Goal: Task Accomplishment & Management: Manage account settings

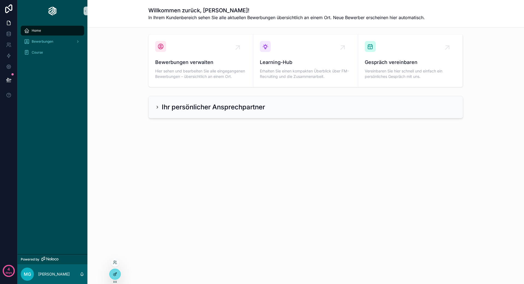
click at [114, 273] on icon at bounding box center [115, 274] width 4 height 4
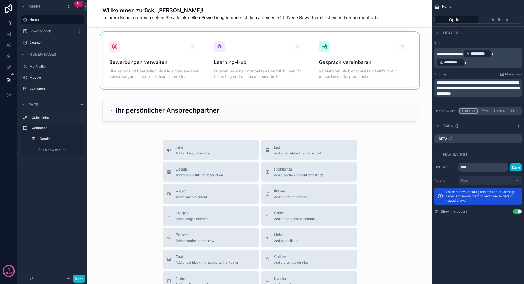
click at [281, 64] on div "scrollable content" at bounding box center [260, 60] width 336 height 57
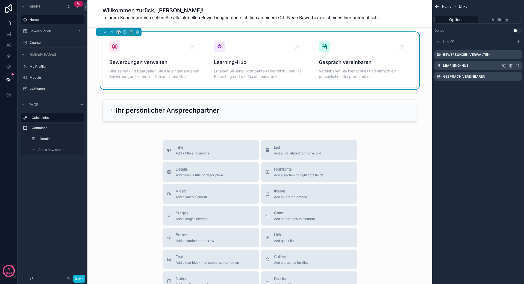
click at [516, 67] on icon "scrollable content" at bounding box center [517, 66] width 2 height 2
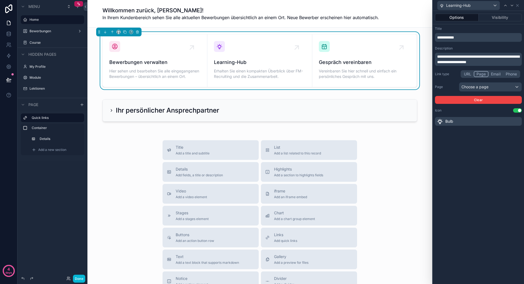
click at [484, 57] on span "**********" at bounding box center [478, 59] width 82 height 9
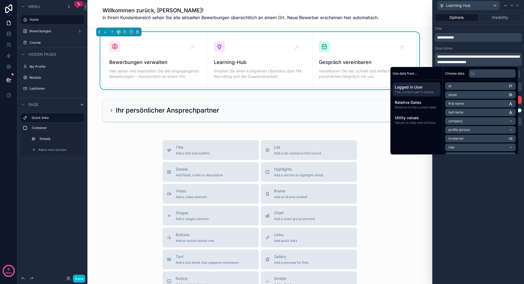
click at [479, 38] on p "**********" at bounding box center [479, 37] width 84 height 5
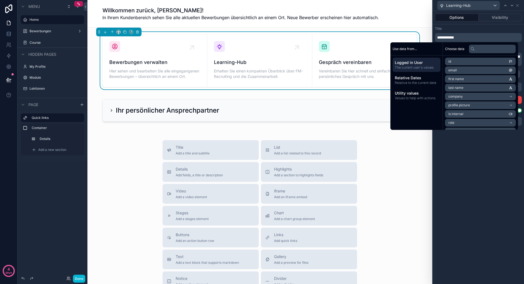
click at [468, 169] on div "**********" at bounding box center [478, 147] width 91 height 273
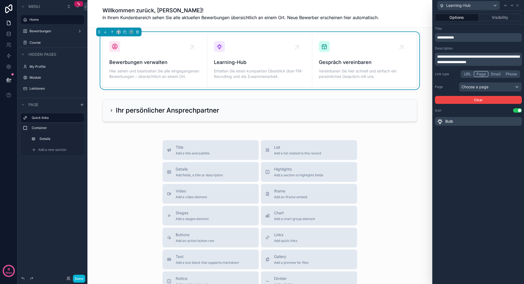
click at [468, 74] on button "URL" at bounding box center [467, 74] width 12 height 6
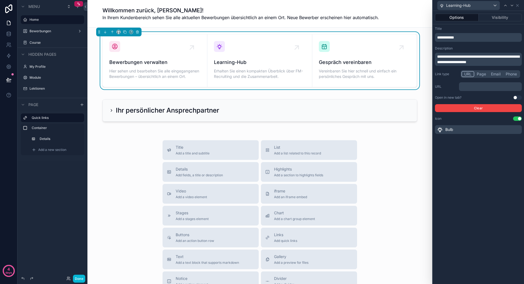
click at [476, 89] on div "﻿" at bounding box center [490, 86] width 63 height 9
click at [477, 87] on p "﻿" at bounding box center [491, 86] width 60 height 5
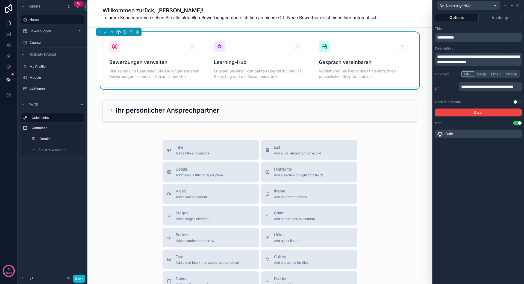
click at [481, 212] on div "**********" at bounding box center [478, 147] width 91 height 273
click at [514, 101] on button "Use setting" at bounding box center [517, 102] width 9 height 4
click at [34, 44] on label "Course" at bounding box center [52, 42] width 44 height 4
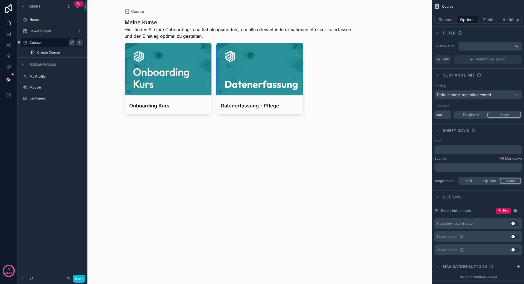
click at [80, 42] on icon "scrollable content" at bounding box center [80, 42] width 4 height 4
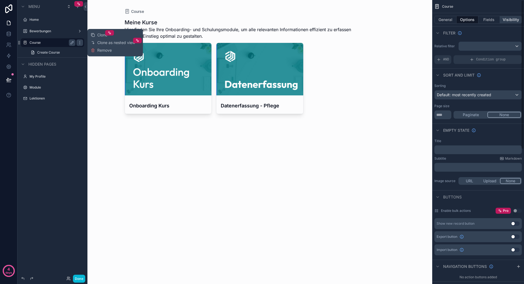
click at [511, 21] on button "Visibility" at bounding box center [511, 20] width 22 height 8
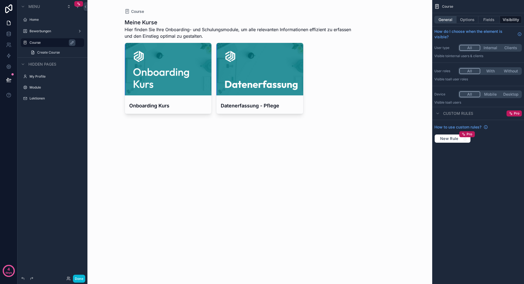
click at [443, 20] on button "General" at bounding box center [445, 20] width 22 height 8
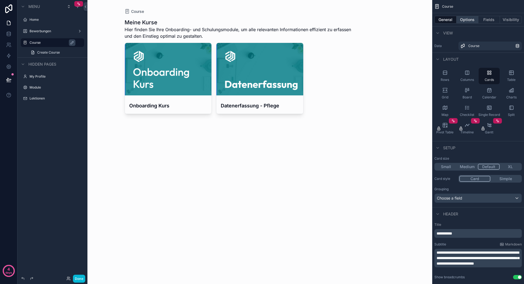
click at [463, 17] on button "Options" at bounding box center [467, 20] width 22 height 8
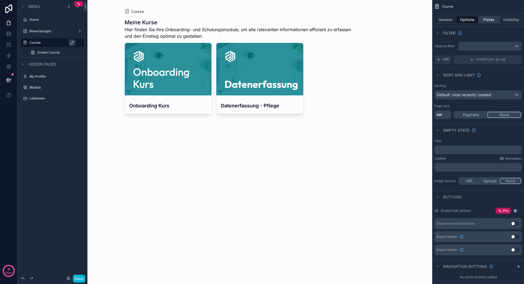
click at [485, 19] on button "Fields" at bounding box center [489, 20] width 22 height 8
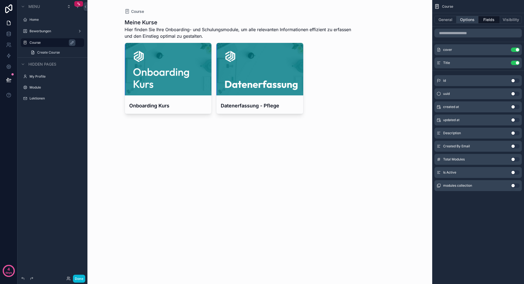
click at [466, 20] on button "Options" at bounding box center [467, 20] width 22 height 8
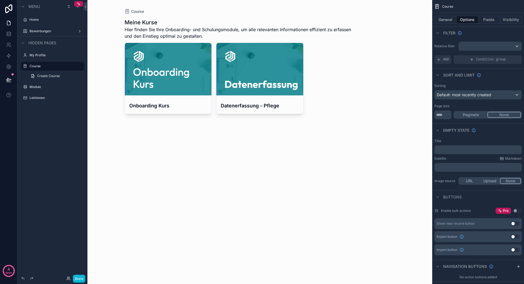
click at [43, 238] on div "Menu Home Bewerbungen Hidden pages My Profile Course Create Course Module Lekti…" at bounding box center [52, 138] width 70 height 277
click at [42, 20] on label "Home" at bounding box center [52, 19] width 44 height 4
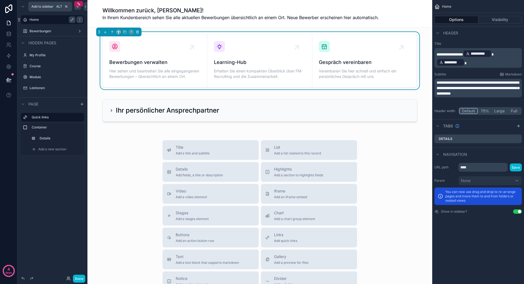
click at [77, 7] on icon "scrollable content" at bounding box center [77, 6] width 4 height 4
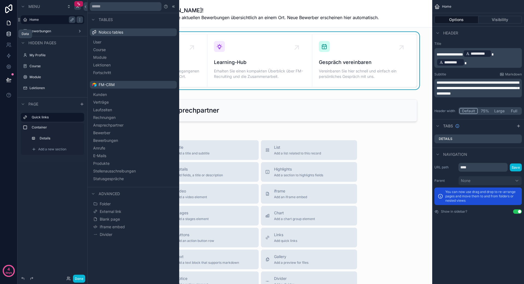
click at [10, 31] on link at bounding box center [8, 33] width 17 height 11
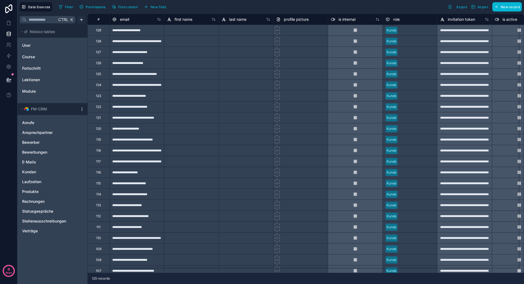
click at [85, 20] on html "**********" at bounding box center [262, 142] width 524 height 284
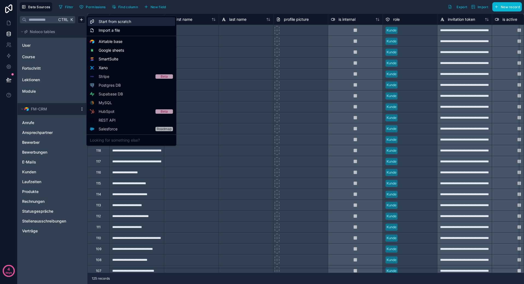
click at [127, 24] on span "Start from scratch" at bounding box center [115, 21] width 33 height 5
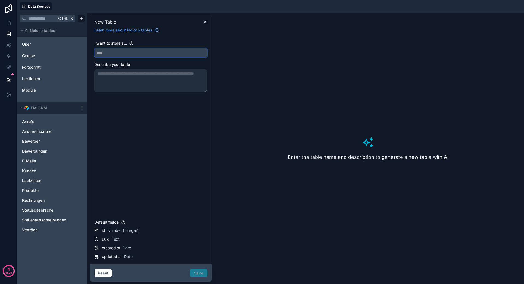
click at [162, 57] on button at bounding box center [150, 52] width 113 height 9
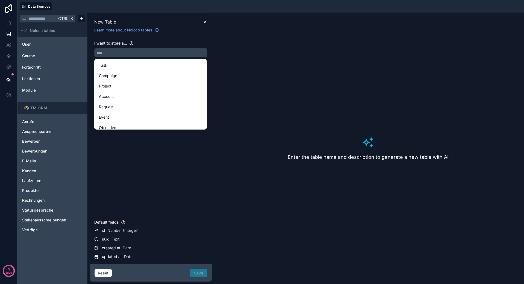
click at [137, 54] on input "text" at bounding box center [151, 52] width 113 height 9
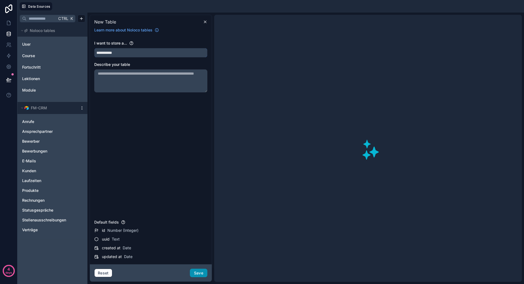
type input "**********"
click at [197, 272] on button "Save" at bounding box center [198, 273] width 17 height 9
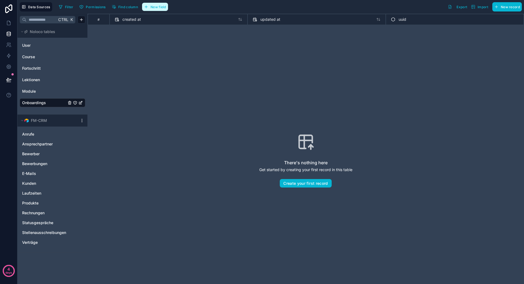
click at [157, 5] on span "New field" at bounding box center [159, 7] width 16 height 4
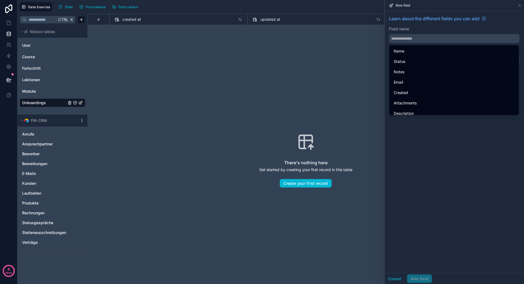
click at [425, 35] on input "text" at bounding box center [454, 38] width 130 height 9
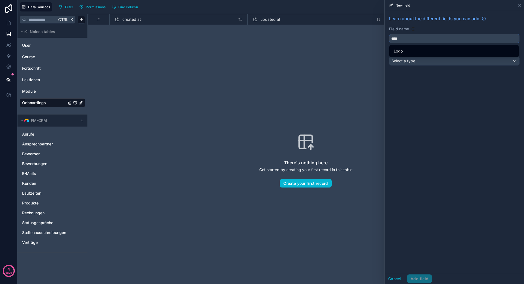
type input "****"
click at [412, 69] on div "Learn about the different fields you can add Field name **** Choose a field typ…" at bounding box center [454, 41] width 139 height 61
click at [415, 61] on div "Select a type" at bounding box center [454, 61] width 130 height 9
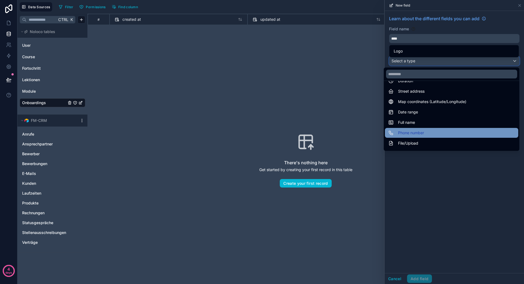
scroll to position [109, 0]
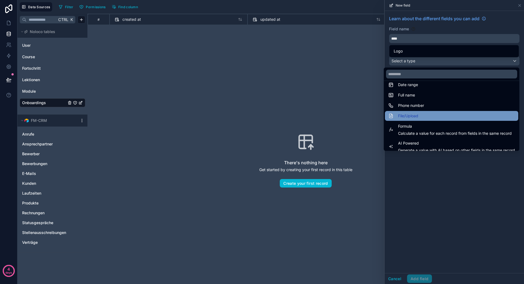
click at [423, 117] on div "File/Upload" at bounding box center [451, 116] width 127 height 7
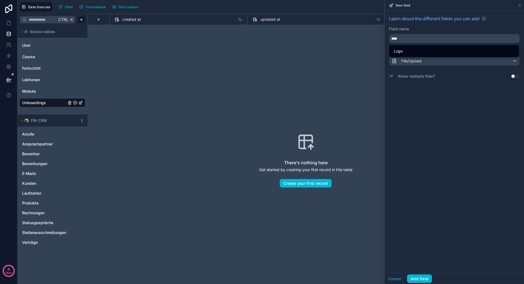
click at [511, 75] on button "Use setting" at bounding box center [515, 76] width 9 height 4
click at [486, 97] on div "Learn about the different fields you can add Field name **** Choose a field typ…" at bounding box center [454, 142] width 139 height 262
click at [422, 277] on button "Add field" at bounding box center [419, 278] width 25 height 9
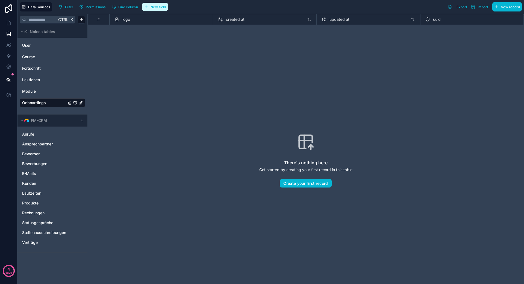
click at [167, 5] on button "New field" at bounding box center [155, 7] width 26 height 8
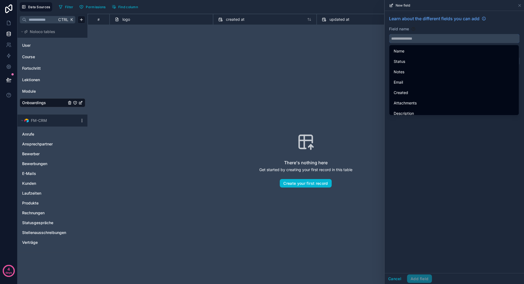
click at [423, 36] on input "text" at bounding box center [454, 38] width 130 height 9
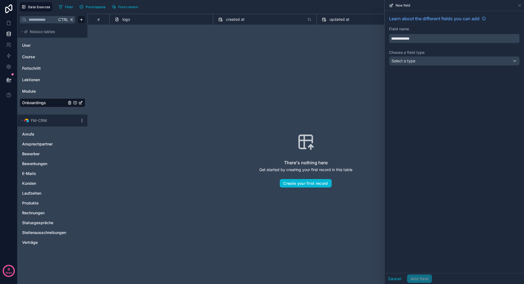
type input "**********"
click at [408, 66] on div "**********" at bounding box center [454, 41] width 139 height 61
click at [409, 64] on div "Select a type" at bounding box center [454, 61] width 130 height 9
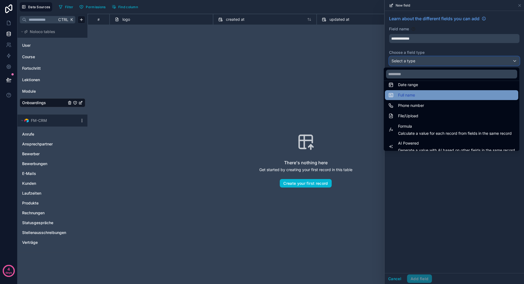
scroll to position [82, 0]
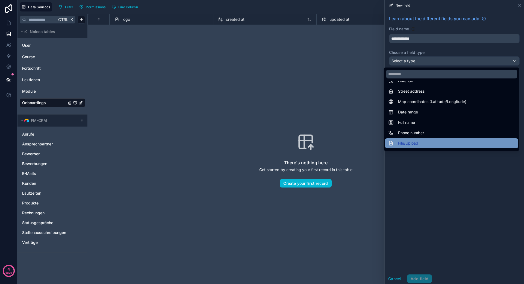
click at [420, 139] on div "File/Upload" at bounding box center [451, 143] width 133 height 10
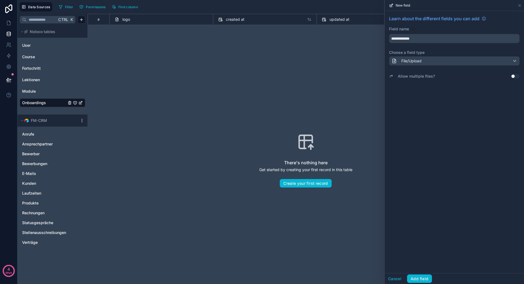
click at [513, 78] on button "Use setting" at bounding box center [515, 76] width 9 height 4
click at [425, 279] on button "Add field" at bounding box center [419, 278] width 25 height 9
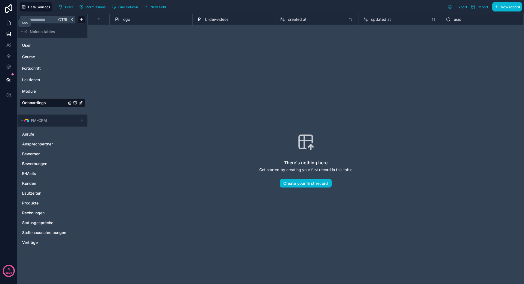
click at [10, 23] on icon at bounding box center [8, 23] width 3 height 4
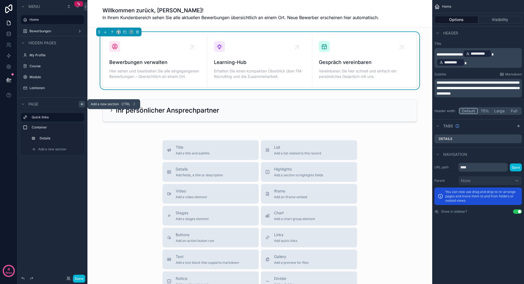
click at [83, 102] on icon "scrollable content" at bounding box center [82, 104] width 4 height 4
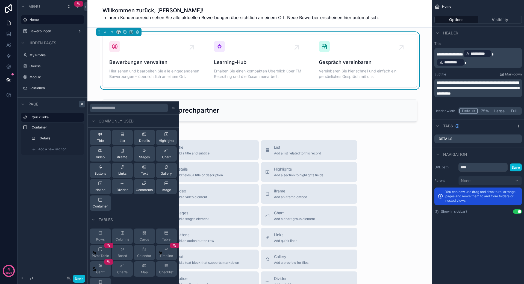
click at [108, 103] on div at bounding box center [133, 107] width 91 height 13
click at [108, 109] on input "text" at bounding box center [129, 108] width 78 height 9
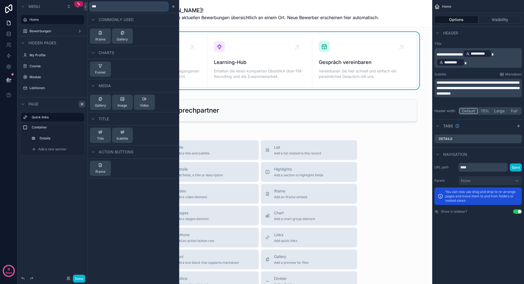
type input "****"
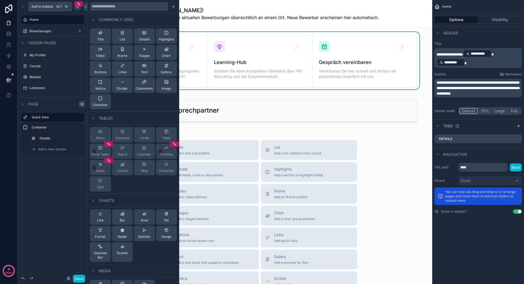
click at [79, 7] on icon "scrollable content" at bounding box center [77, 6] width 4 height 4
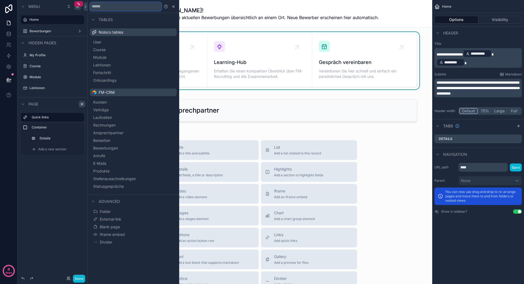
click at [110, 2] on input "text" at bounding box center [126, 6] width 72 height 9
click at [112, 5] on input "text" at bounding box center [126, 6] width 72 height 9
paste input "****"
type input "****"
click at [70, 221] on div "Menu Home Bewerbungen Hidden pages My Profile Course Module Lektionen Page Quic…" at bounding box center [52, 138] width 70 height 277
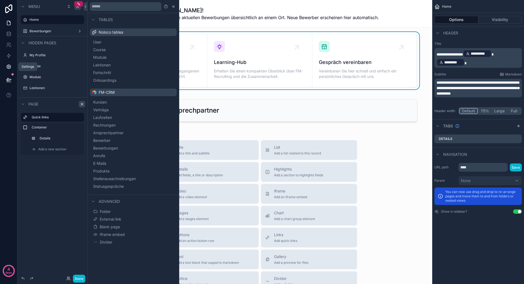
click at [8, 65] on icon at bounding box center [8, 66] width 5 height 5
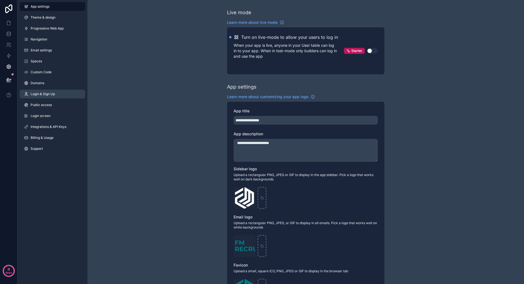
click at [45, 93] on span "Login & Sign Up" at bounding box center [43, 94] width 24 height 4
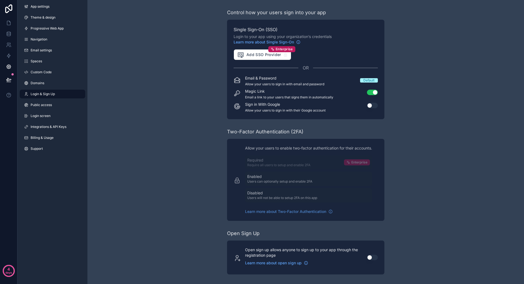
click at [151, 93] on div "Control how your users sign into your app Single Sign-On (SSO) Login to your ap…" at bounding box center [305, 141] width 437 height 283
click at [5, 25] on link at bounding box center [8, 22] width 17 height 11
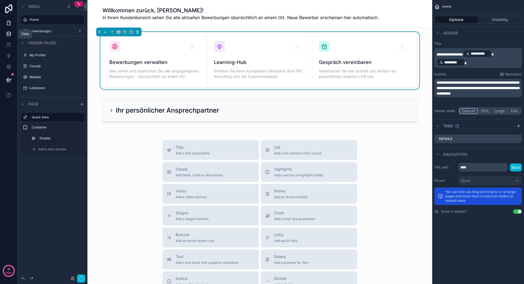
click at [8, 31] on icon at bounding box center [8, 33] width 5 height 5
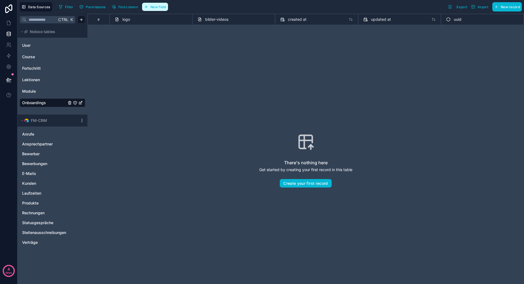
click at [154, 5] on span "New field" at bounding box center [159, 7] width 16 height 4
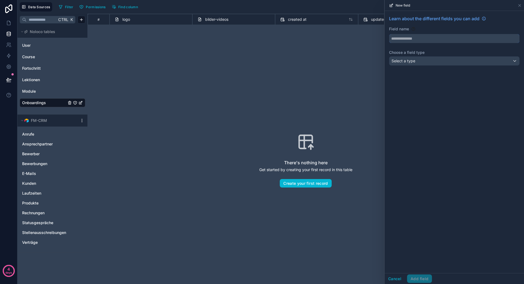
click at [452, 38] on input "text" at bounding box center [454, 38] width 130 height 9
type input "**********"
click at [434, 56] on button "Select a type" at bounding box center [454, 60] width 131 height 9
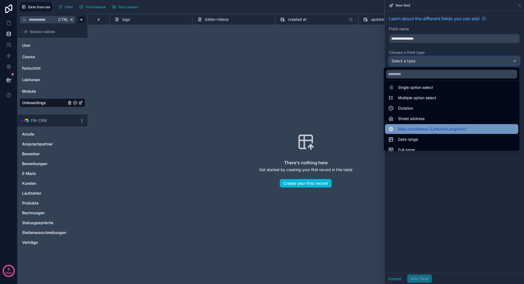
scroll to position [82, 0]
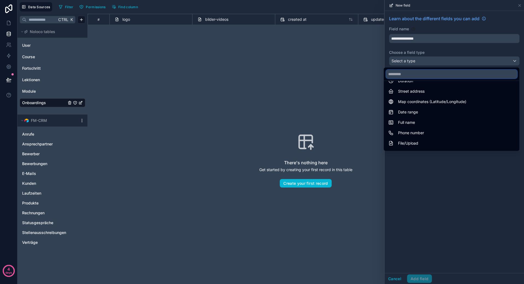
click at [417, 72] on input "text" at bounding box center [451, 74] width 131 height 9
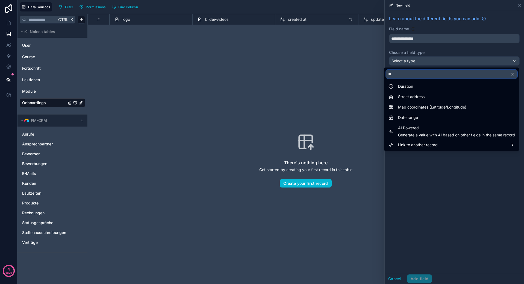
scroll to position [0, 0]
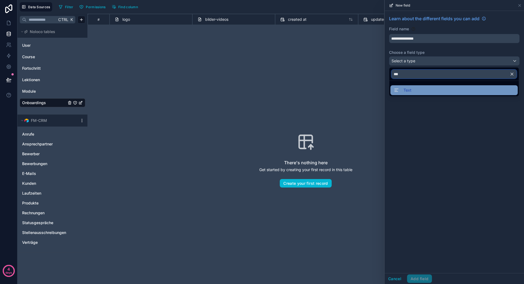
type input "***"
click at [415, 93] on div "Text" at bounding box center [454, 90] width 121 height 7
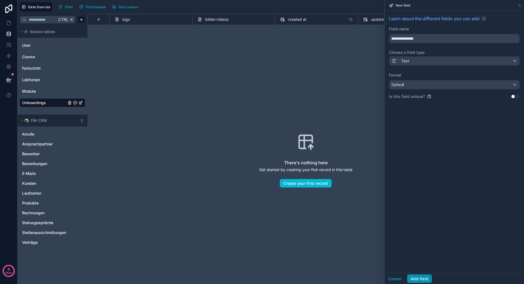
click at [424, 278] on button "Add field" at bounding box center [419, 278] width 25 height 9
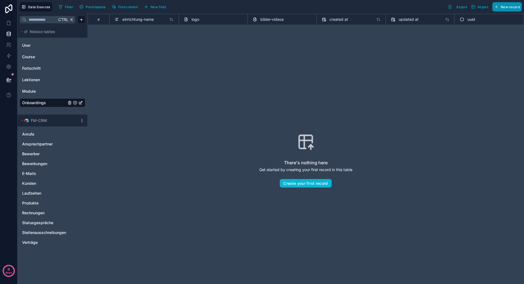
click at [508, 5] on span "New record" at bounding box center [510, 7] width 19 height 4
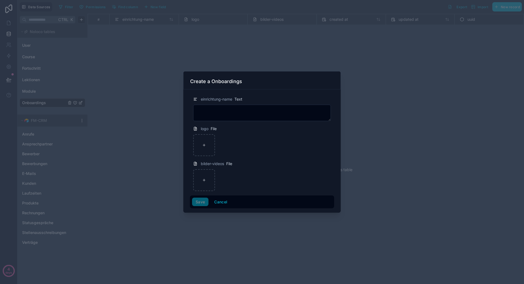
click at [319, 46] on div at bounding box center [262, 142] width 524 height 284
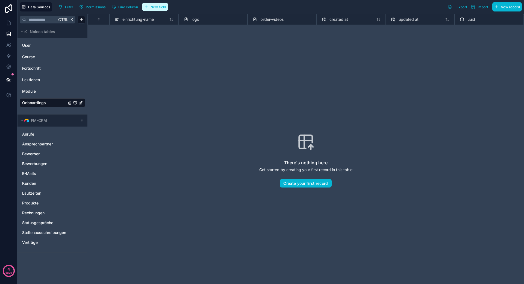
click at [165, 7] on span "New field" at bounding box center [159, 7] width 16 height 4
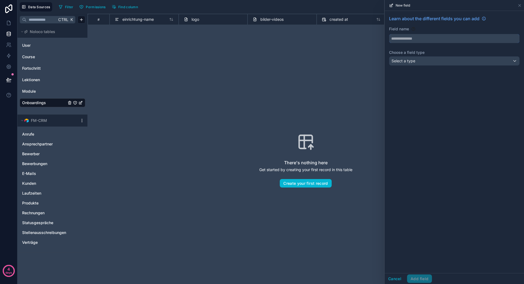
click at [422, 38] on input "text" at bounding box center [454, 38] width 130 height 9
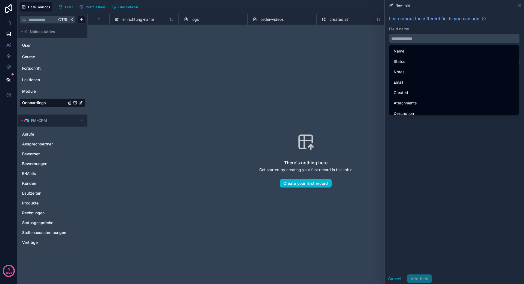
paste input "**********"
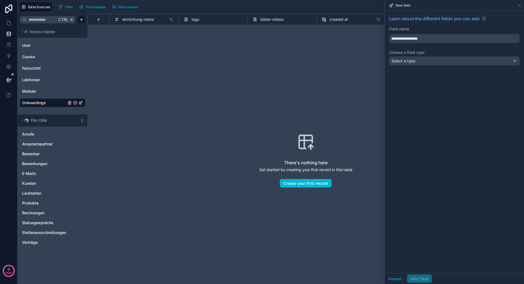
type input "**********"
click at [419, 59] on div "Select a type" at bounding box center [454, 61] width 130 height 9
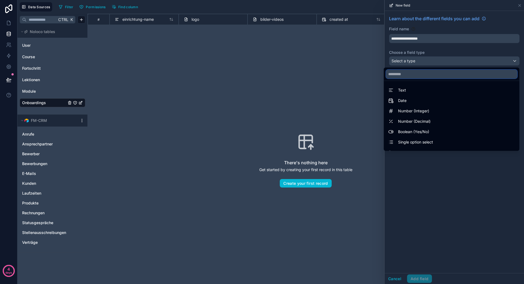
click at [413, 73] on input "text" at bounding box center [451, 74] width 131 height 9
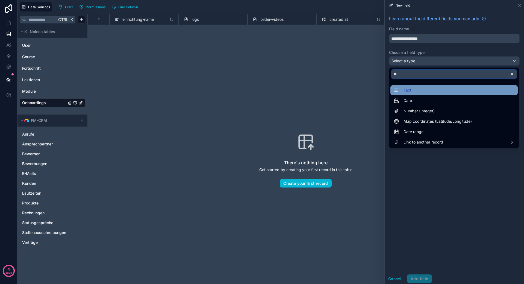
type input "**"
click at [399, 90] on span at bounding box center [398, 90] width 8 height 7
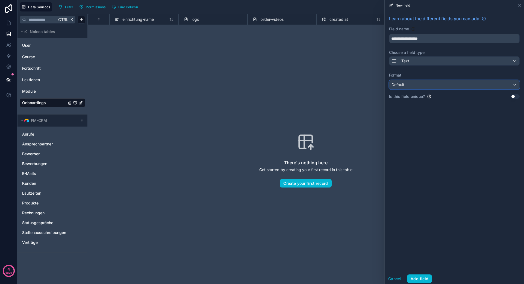
click at [420, 82] on div "Default" at bounding box center [454, 84] width 130 height 9
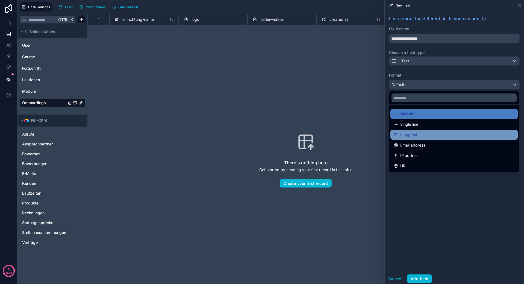
click at [418, 136] on div "Long text" at bounding box center [454, 134] width 121 height 7
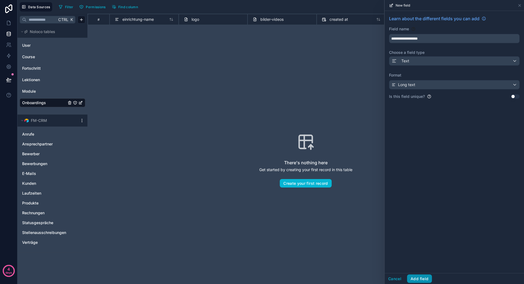
click at [420, 279] on button "Add field" at bounding box center [419, 278] width 25 height 9
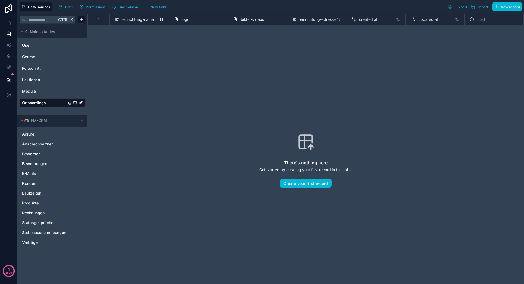
click at [136, 17] on span "einrichtung-name" at bounding box center [137, 19] width 31 height 5
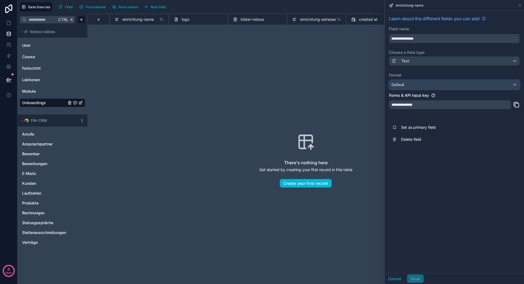
click at [419, 86] on div "Default" at bounding box center [454, 84] width 130 height 9
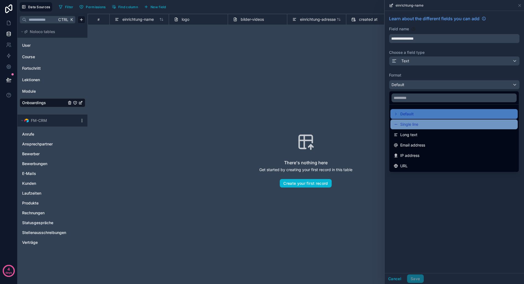
click at [413, 125] on span "Single line" at bounding box center [409, 124] width 18 height 7
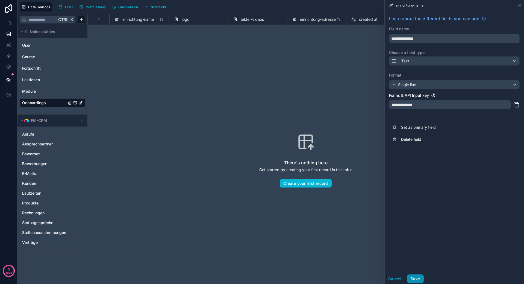
click at [415, 277] on button "Save" at bounding box center [415, 278] width 16 height 9
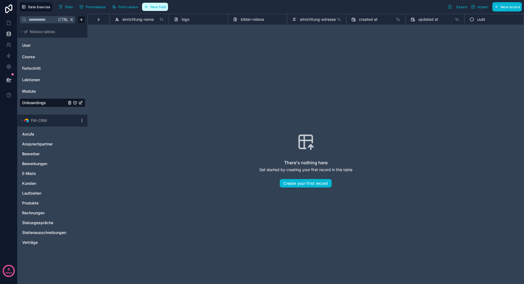
click at [155, 8] on span "New field" at bounding box center [159, 7] width 16 height 4
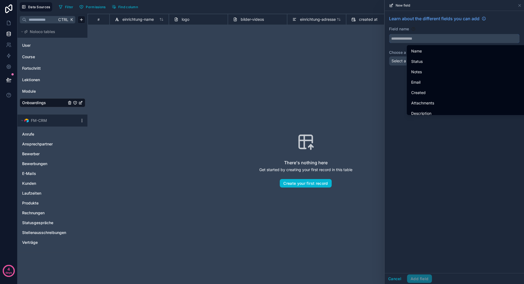
click at [416, 40] on input "text" at bounding box center [454, 38] width 130 height 9
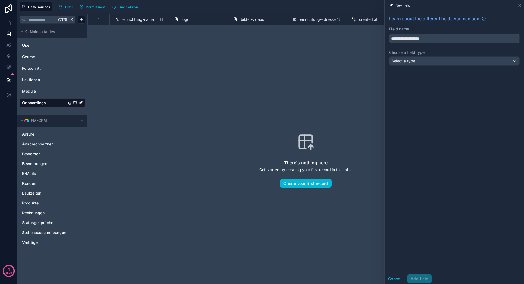
type input "**********"
click at [403, 60] on span "Select a type" at bounding box center [403, 60] width 24 height 5
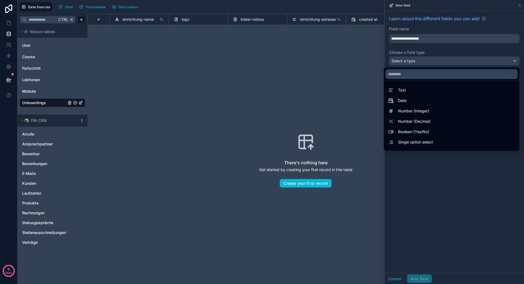
click at [412, 71] on input "text" at bounding box center [451, 74] width 131 height 9
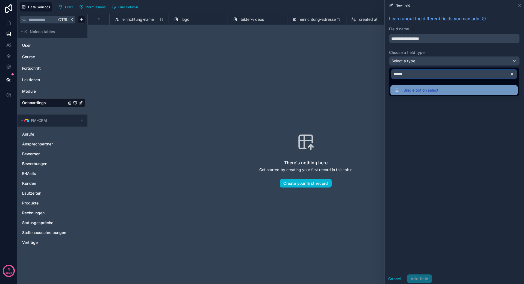
type input "******"
click at [429, 91] on span "Single option select" at bounding box center [420, 90] width 35 height 7
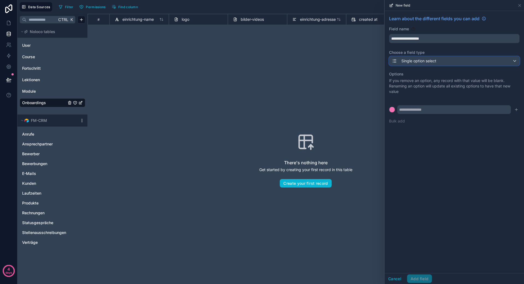
click at [438, 63] on div "Single option select" at bounding box center [454, 61] width 130 height 9
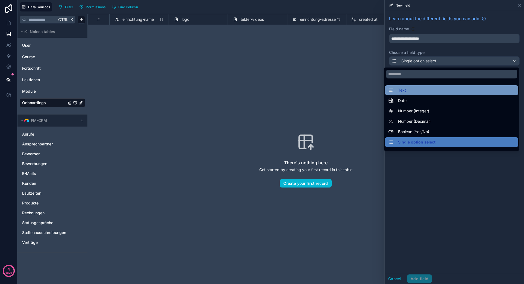
click at [409, 88] on div "Text" at bounding box center [451, 90] width 127 height 7
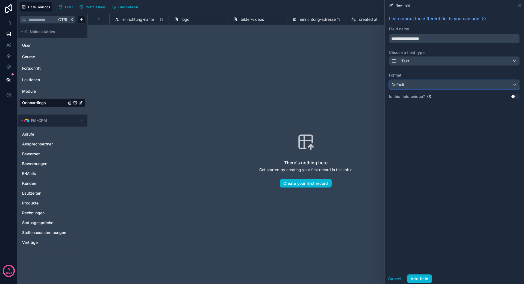
click at [407, 83] on div "Default" at bounding box center [454, 84] width 130 height 9
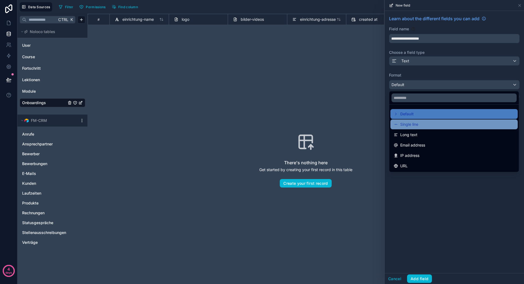
click at [412, 128] on div "Single line" at bounding box center [453, 124] width 127 height 10
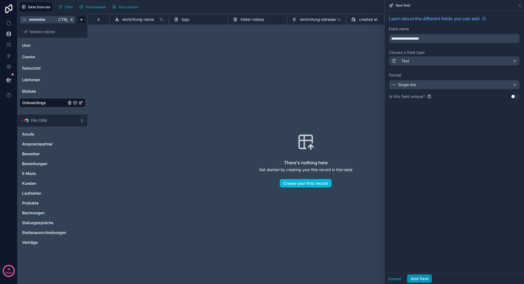
click at [413, 280] on button "Add field" at bounding box center [419, 278] width 25 height 9
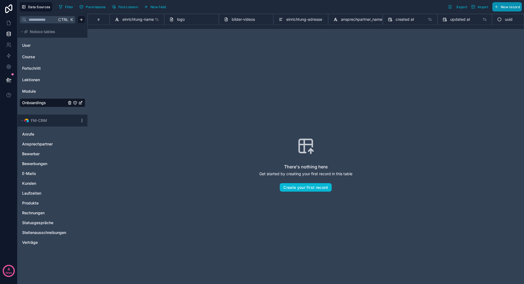
click at [505, 6] on span "New record" at bounding box center [510, 7] width 19 height 4
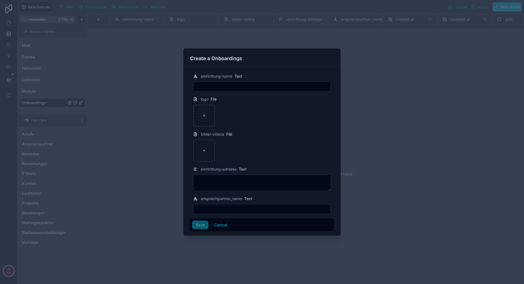
click at [131, 16] on div at bounding box center [262, 142] width 524 height 284
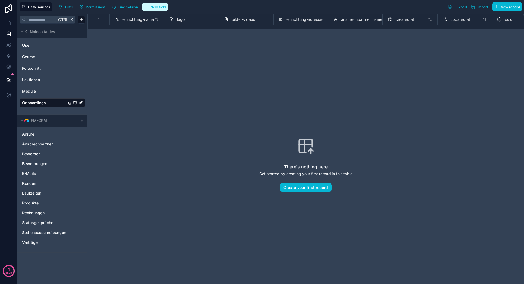
click at [160, 6] on span "New field" at bounding box center [159, 7] width 16 height 4
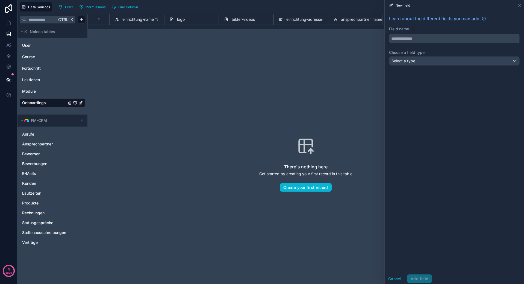
click at [440, 40] on input "text" at bounding box center [454, 38] width 130 height 9
type input "**********"
click at [426, 59] on div "Select a type" at bounding box center [454, 61] width 130 height 9
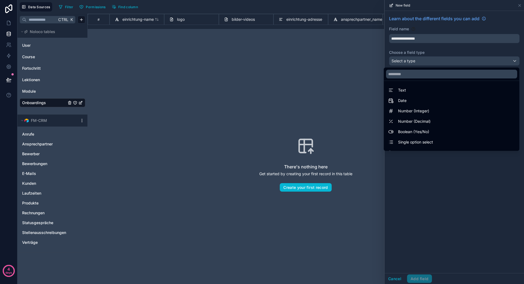
click at [415, 80] on div at bounding box center [451, 73] width 135 height 13
click at [415, 76] on input "text" at bounding box center [451, 74] width 131 height 9
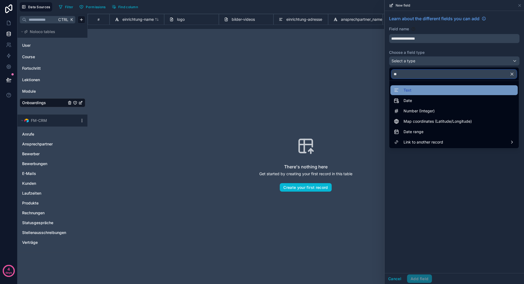
type input "**"
click at [412, 89] on div "Text" at bounding box center [454, 90] width 121 height 7
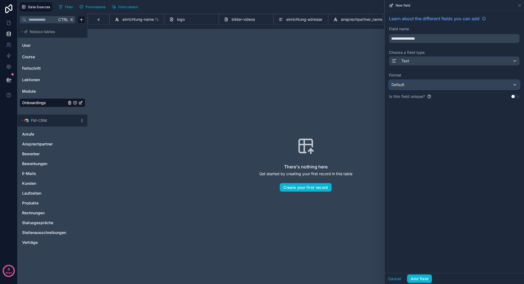
click at [411, 84] on div "Default" at bounding box center [454, 84] width 130 height 9
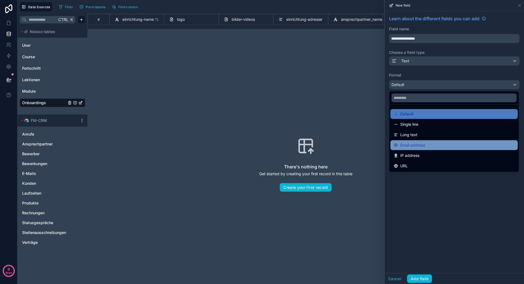
click at [422, 145] on span "Email address" at bounding box center [412, 145] width 25 height 7
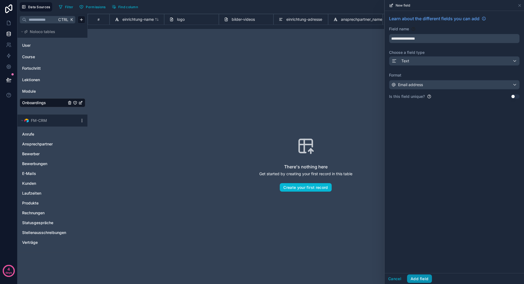
click at [425, 281] on button "Add field" at bounding box center [419, 278] width 25 height 9
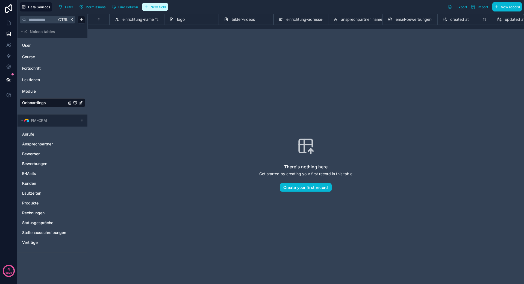
click at [152, 6] on span "New field" at bounding box center [159, 7] width 16 height 4
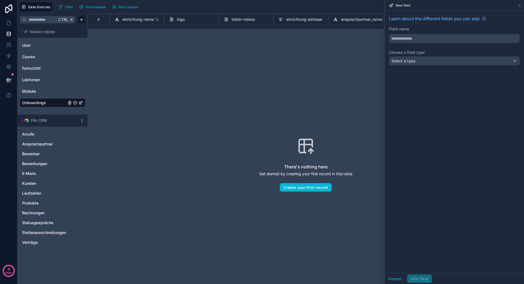
click at [433, 32] on div "Field name" at bounding box center [454, 34] width 131 height 17
click at [433, 37] on input "text" at bounding box center [454, 38] width 130 height 9
type input "*******"
click at [423, 61] on div "Select a type" at bounding box center [454, 61] width 130 height 9
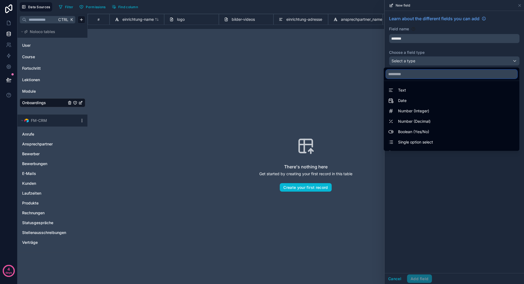
click at [412, 73] on input "text" at bounding box center [451, 74] width 131 height 9
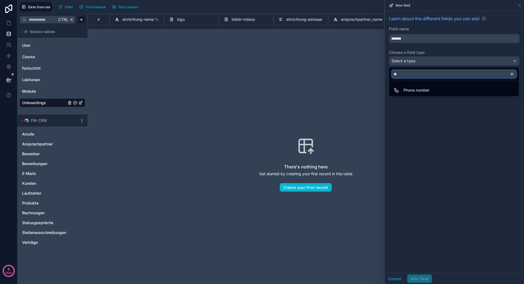
type input "**"
click at [425, 92] on span "Phone number" at bounding box center [416, 90] width 26 height 7
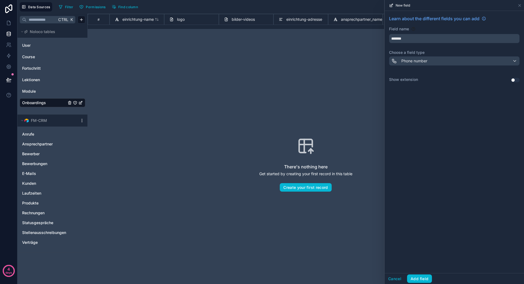
click at [452, 78] on div "Show extension Use setting" at bounding box center [454, 80] width 131 height 7
click at [516, 81] on button "Use setting" at bounding box center [515, 80] width 9 height 4
click at [516, 80] on button "Use setting" at bounding box center [515, 80] width 9 height 4
click at [417, 282] on button "Add field" at bounding box center [419, 278] width 25 height 9
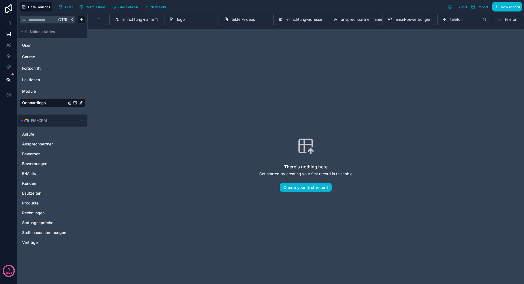
drag, startPoint x: 372, startPoint y: 29, endPoint x: 402, endPoint y: 30, distance: 29.5
click at [402, 30] on div "# einrichtung-name logo bilder-videos einrichtung-adresse ansprechpartner_name …" at bounding box center [305, 149] width 437 height 270
click at [404, 20] on div "telefon" at bounding box center [401, 19] width 44 height 7
click at [382, 17] on icon at bounding box center [381, 19] width 4 height 7
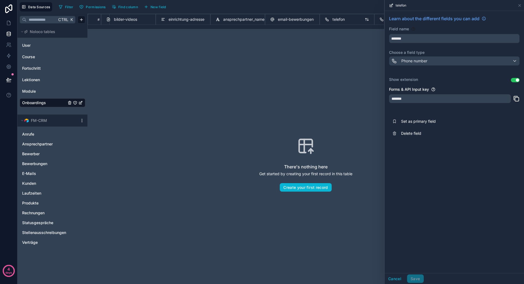
click at [329, 20] on div "telefon" at bounding box center [335, 19] width 20 height 7
click at [518, 4] on icon at bounding box center [519, 5] width 4 height 4
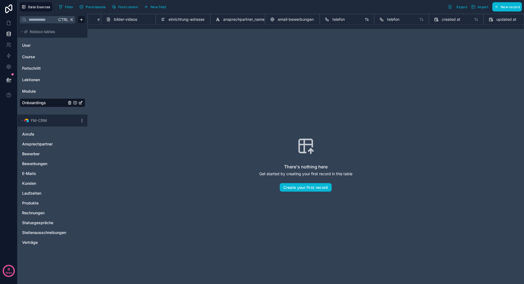
click at [338, 17] on span "telefon" at bounding box center [338, 19] width 12 height 5
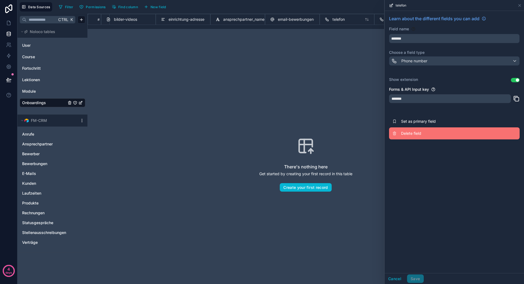
click at [402, 129] on button "Delete field" at bounding box center [454, 133] width 131 height 12
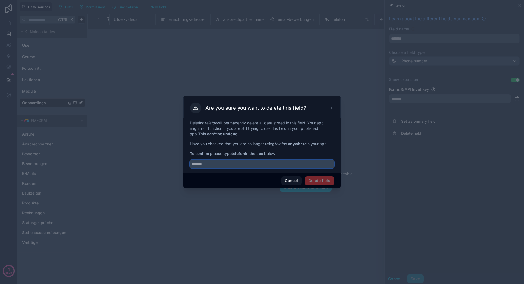
click at [318, 166] on input "text" at bounding box center [262, 164] width 144 height 9
type input "*******"
click at [322, 182] on button "Delete field" at bounding box center [319, 180] width 29 height 9
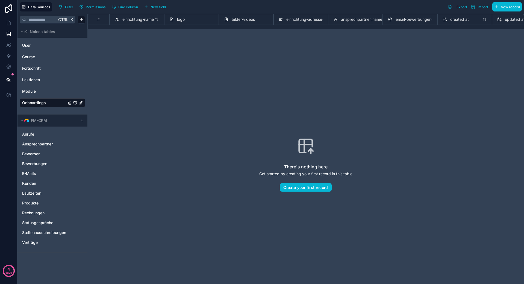
click at [43, 104] on span "Onboardings" at bounding box center [34, 102] width 24 height 5
click at [82, 103] on icon "Onboardings" at bounding box center [80, 103] width 4 height 4
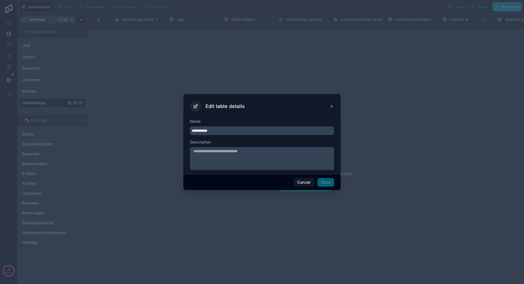
click at [133, 104] on div at bounding box center [262, 142] width 524 height 284
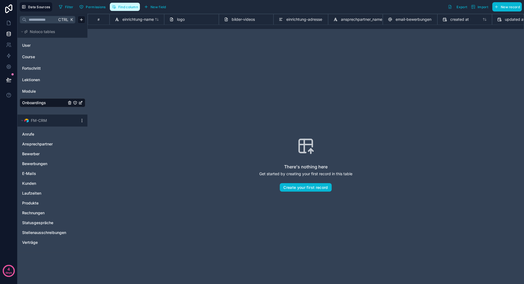
click at [120, 7] on span "Find column" at bounding box center [128, 7] width 20 height 4
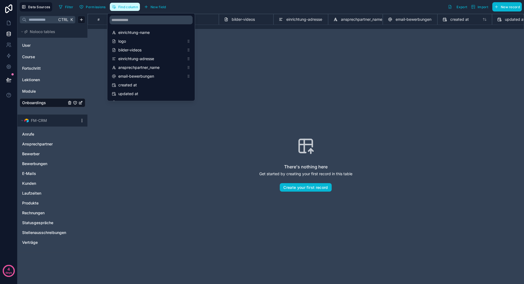
click at [121, 5] on span "Find column" at bounding box center [128, 7] width 20 height 4
click at [67, 6] on span "Filter" at bounding box center [69, 7] width 8 height 4
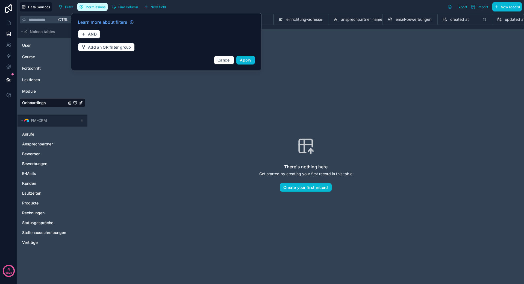
click at [105, 6] on span "Permissions" at bounding box center [96, 7] width 20 height 4
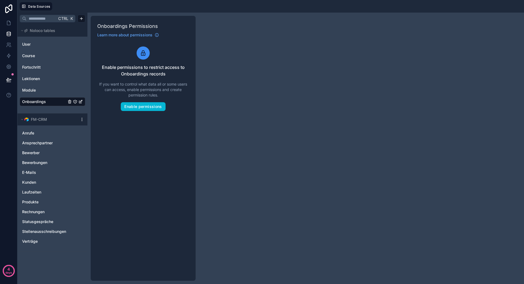
click at [43, 105] on div "Onboardings" at bounding box center [53, 101] width 66 height 9
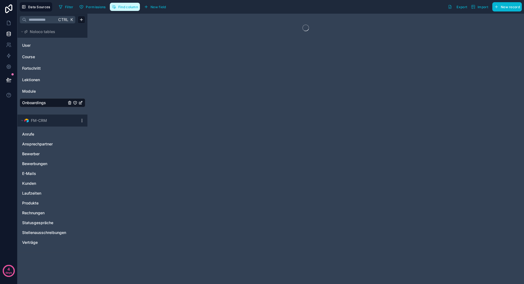
click at [133, 10] on button "Find column" at bounding box center [125, 7] width 30 height 8
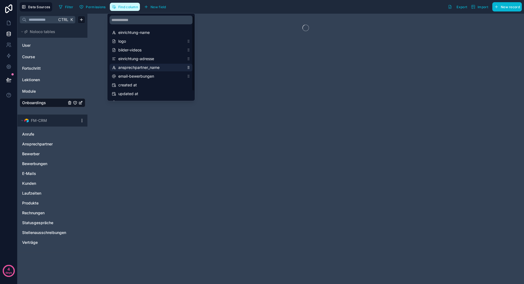
scroll to position [9, 0]
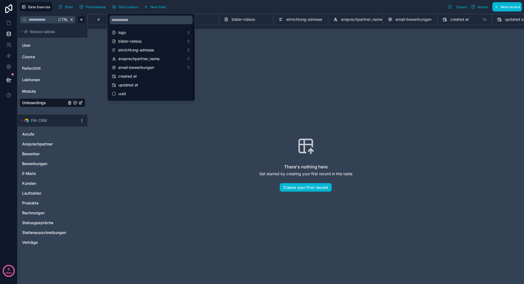
click at [268, 90] on div "There's nothing here Get started by creating your first record in this table Cr…" at bounding box center [306, 164] width 402 height 235
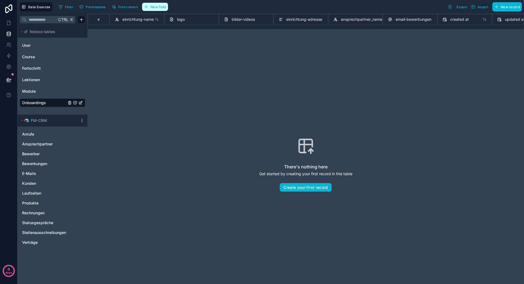
click at [158, 7] on span "New field" at bounding box center [159, 7] width 16 height 4
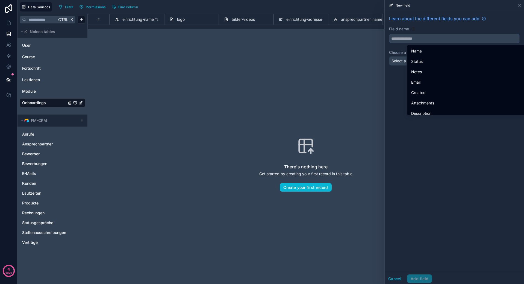
click at [423, 41] on input "text" at bounding box center [454, 38] width 130 height 9
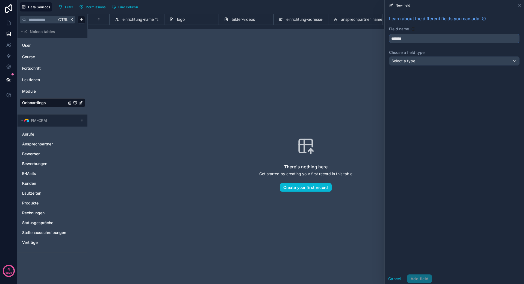
type input "*******"
click at [415, 64] on div "Select a type" at bounding box center [454, 61] width 130 height 9
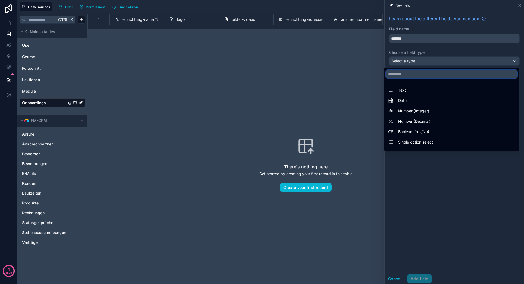
click at [407, 78] on input "text" at bounding box center [451, 74] width 131 height 9
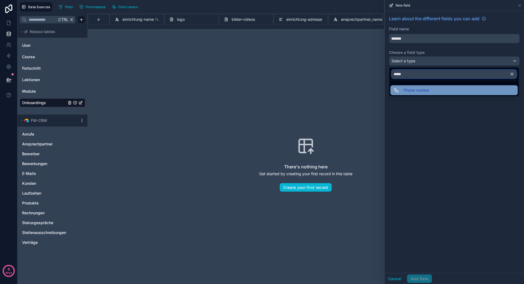
type input "*****"
click at [414, 90] on span "Phone number" at bounding box center [416, 90] width 26 height 7
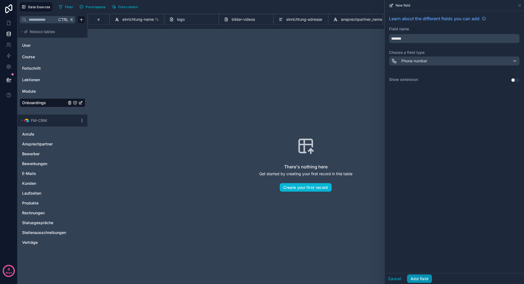
click at [422, 278] on button "Add field" at bounding box center [419, 278] width 25 height 9
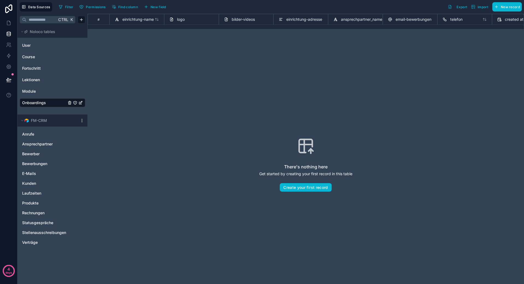
scroll to position [0, 13]
click at [158, 5] on span "New field" at bounding box center [159, 7] width 16 height 4
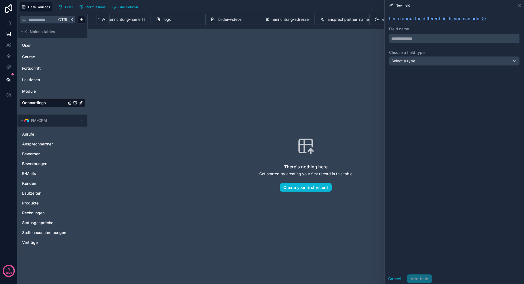
click at [413, 41] on input "text" at bounding box center [454, 38] width 130 height 9
type input "**********"
drag, startPoint x: 417, startPoint y: 70, endPoint x: 419, endPoint y: 66, distance: 4.8
click at [417, 70] on div "**********" at bounding box center [454, 41] width 139 height 61
click at [420, 63] on div "Select a type" at bounding box center [454, 61] width 130 height 9
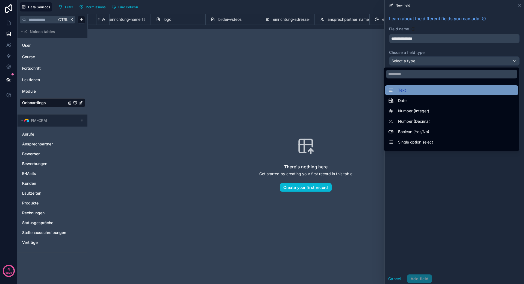
click at [417, 91] on div "Text" at bounding box center [451, 90] width 127 height 7
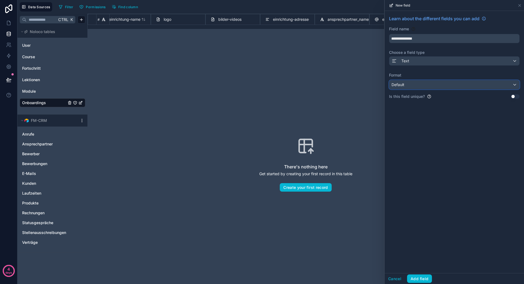
click at [452, 82] on div "Default" at bounding box center [454, 84] width 130 height 9
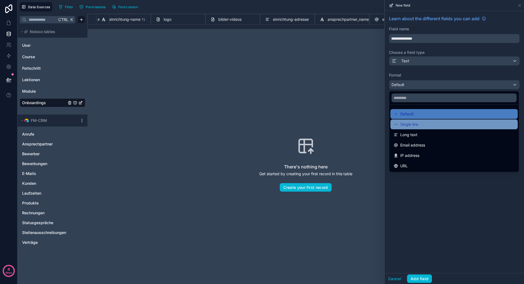
click at [415, 121] on span "Single line" at bounding box center [409, 124] width 18 height 7
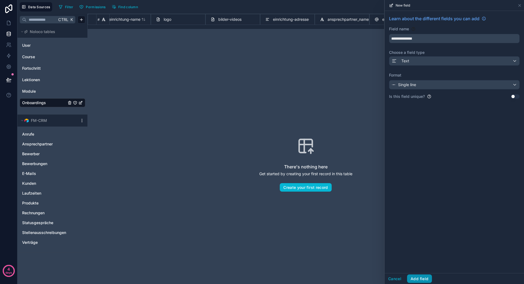
click at [419, 277] on button "Add field" at bounding box center [419, 278] width 25 height 9
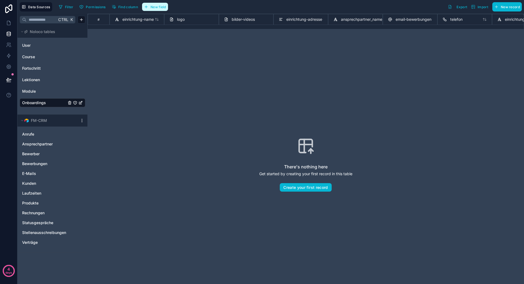
click at [154, 5] on span "New field" at bounding box center [159, 7] width 16 height 4
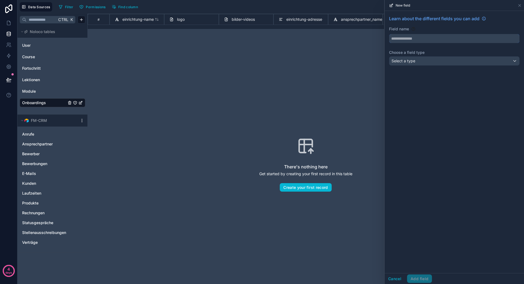
click at [431, 42] on input "text" at bounding box center [454, 38] width 130 height 9
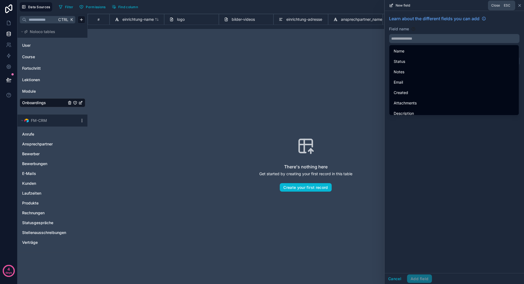
click at [521, 5] on icon at bounding box center [519, 5] width 4 height 4
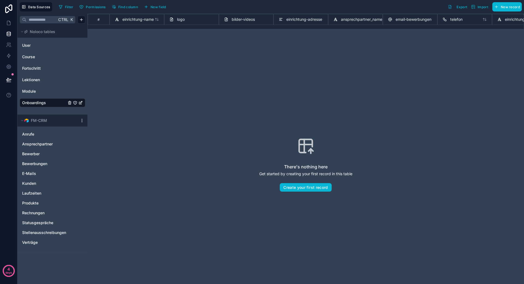
click at [259, 11] on div "Filter Permissions Find column New field Export Import New record" at bounding box center [289, 6] width 465 height 9
click at [265, 7] on div "Filter Permissions Find column New field Export Import New record" at bounding box center [289, 6] width 465 height 9
click at [142, 20] on span "einrichtung-name" at bounding box center [137, 19] width 31 height 5
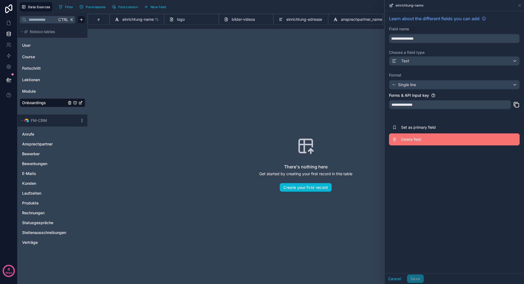
click at [421, 142] on button "Delete field" at bounding box center [454, 139] width 131 height 12
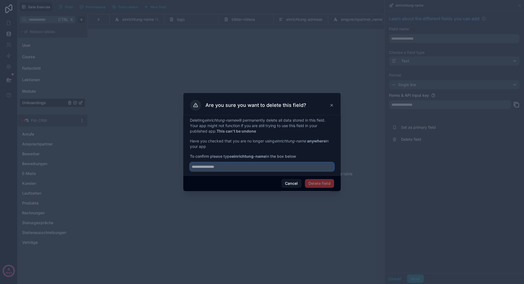
click at [309, 166] on input "text" at bounding box center [262, 166] width 144 height 9
click at [254, 157] on strong "einrichtung-name" at bounding box center [249, 156] width 34 height 5
drag, startPoint x: 267, startPoint y: 156, endPoint x: 233, endPoint y: 158, distance: 34.2
click at [233, 158] on span "To confirm please type einrichtung-name in the box below" at bounding box center [262, 156] width 144 height 5
copy strong "einrichtung-name"
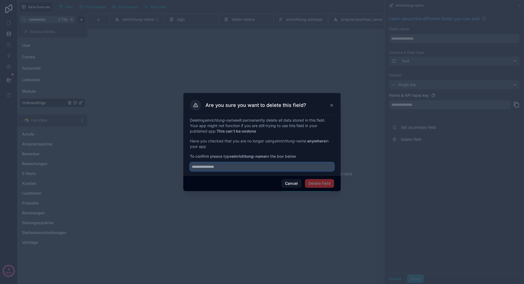
click at [239, 167] on input "text" at bounding box center [262, 166] width 144 height 9
paste input "**********"
type input "**********"
click at [322, 185] on button "Delete field" at bounding box center [319, 183] width 29 height 9
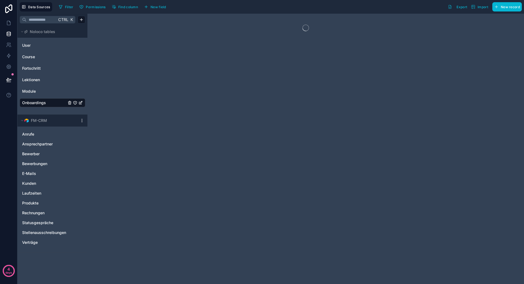
click at [158, 21] on div at bounding box center [305, 149] width 437 height 270
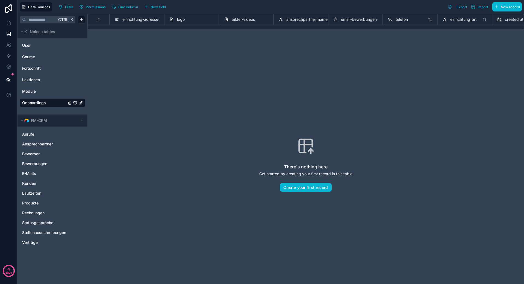
click at [116, 18] on icon at bounding box center [117, 19] width 4 height 7
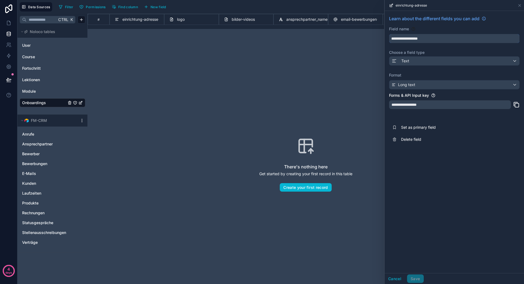
click at [433, 41] on input "**********" at bounding box center [454, 38] width 130 height 9
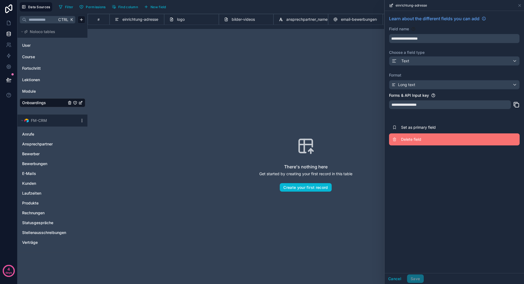
click at [418, 141] on span "Delete field" at bounding box center [440, 139] width 79 height 5
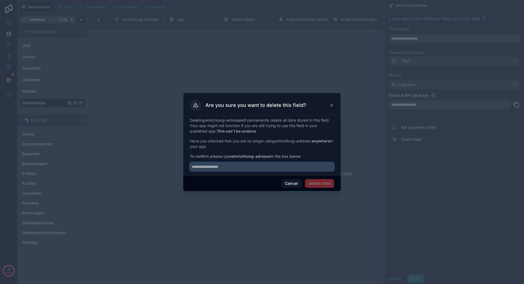
click at [261, 165] on input "text" at bounding box center [262, 166] width 144 height 9
paste input "**********"
type input "**********"
click at [319, 180] on button "Delete field" at bounding box center [319, 183] width 29 height 9
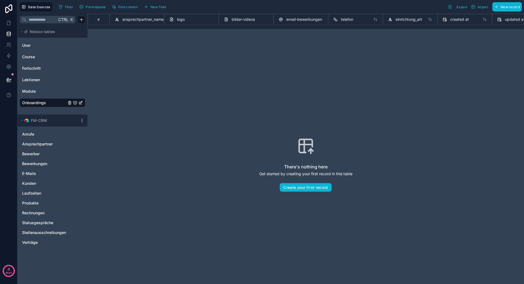
click at [122, 18] on div "ansprechpartner_name" at bounding box center [139, 19] width 49 height 7
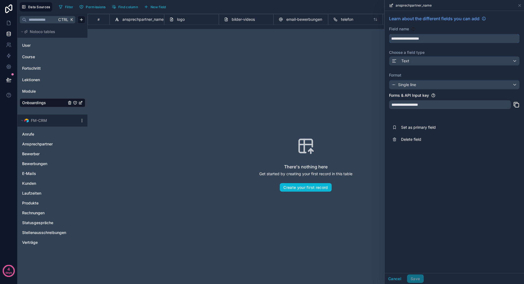
click at [441, 40] on input "**********" at bounding box center [454, 38] width 130 height 9
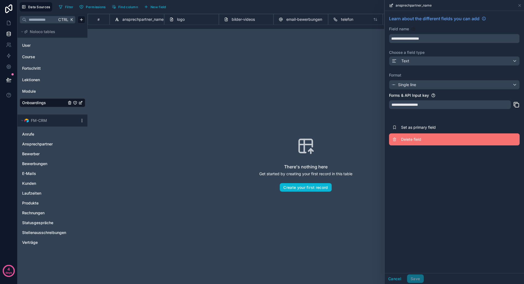
click at [419, 138] on span "Delete field" at bounding box center [440, 139] width 79 height 5
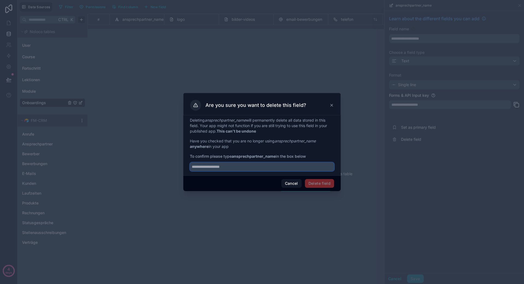
click at [275, 165] on input "text" at bounding box center [262, 166] width 144 height 9
paste input "**********"
type input "**********"
click at [328, 181] on button "Delete field" at bounding box center [319, 183] width 29 height 9
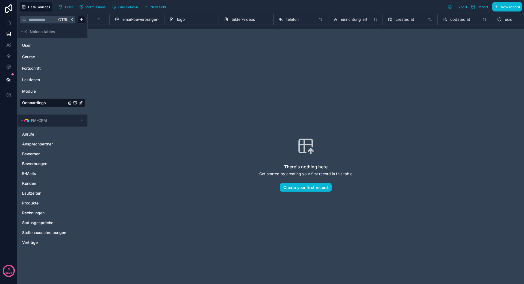
click at [118, 19] on icon at bounding box center [116, 19] width 3 height 3
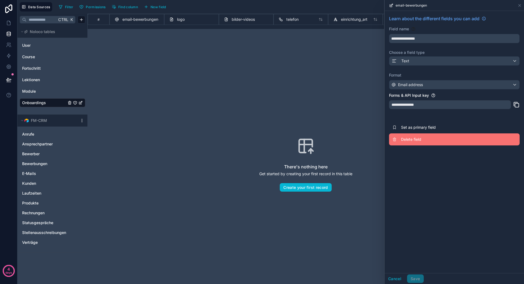
click at [409, 143] on button "Delete field" at bounding box center [454, 139] width 131 height 12
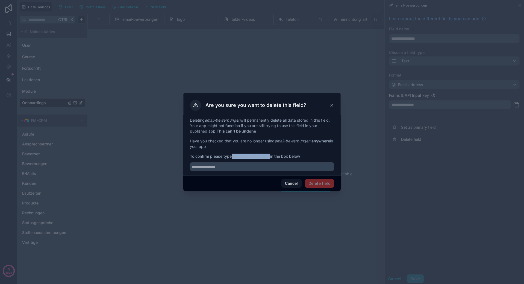
drag, startPoint x: 271, startPoint y: 155, endPoint x: 232, endPoint y: 158, distance: 38.4
click at [232, 158] on span "To confirm please type email-bewerbungen in the box below" at bounding box center [262, 156] width 144 height 5
copy strong "email-bewerbungen"
click at [237, 166] on input "text" at bounding box center [262, 166] width 144 height 9
paste input "**********"
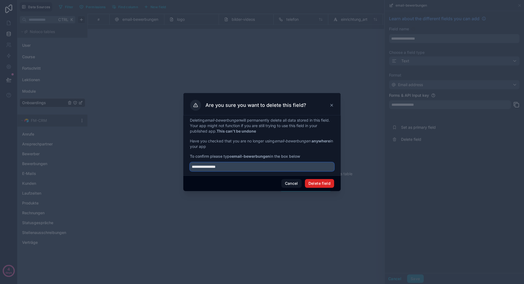
type input "**********"
click at [323, 182] on button "Delete field" at bounding box center [319, 183] width 29 height 9
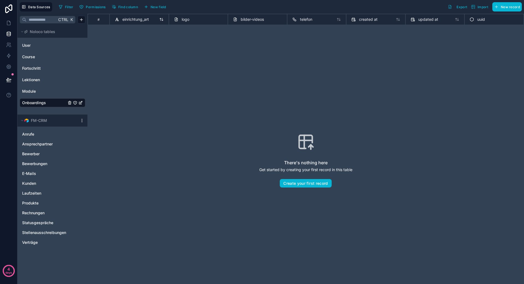
click at [118, 18] on icon at bounding box center [117, 19] width 4 height 7
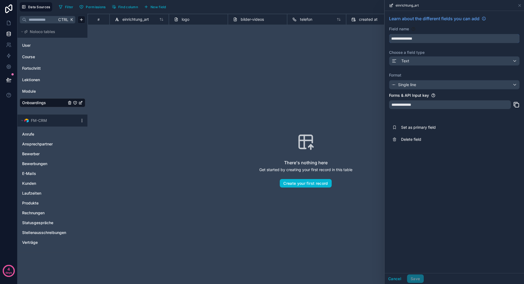
click at [433, 37] on input "**********" at bounding box center [454, 38] width 130 height 9
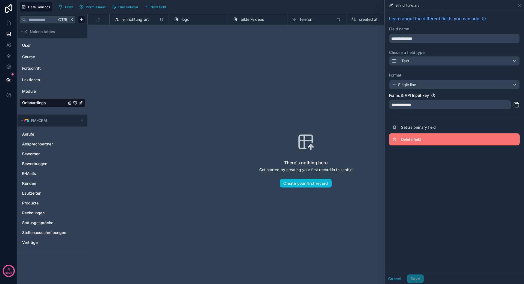
click at [412, 139] on span "Delete field" at bounding box center [440, 139] width 79 height 5
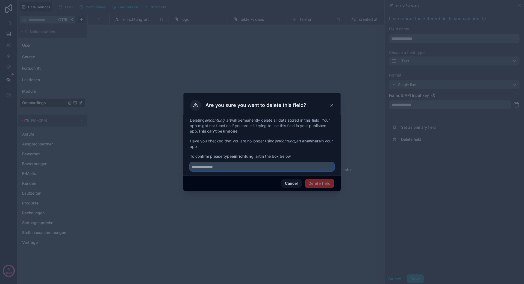
click at [259, 166] on input "text" at bounding box center [262, 166] width 144 height 9
paste input "**********"
type input "**********"
click at [326, 181] on button "Delete field" at bounding box center [319, 183] width 29 height 9
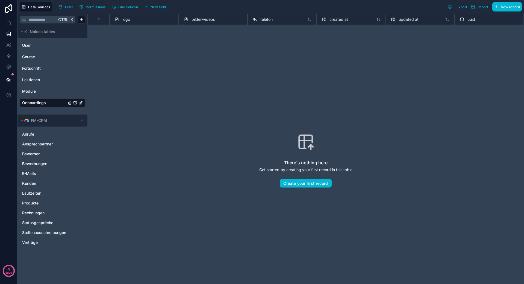
click at [252, 21] on div "telefon" at bounding box center [282, 19] width 64 height 7
click at [257, 20] on icon at bounding box center [255, 19] width 4 height 7
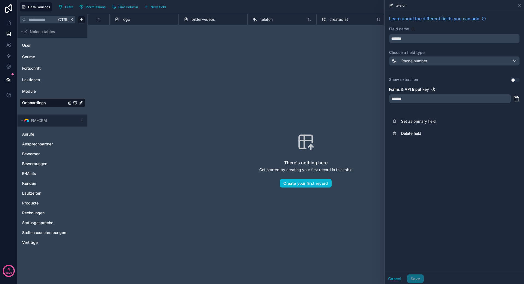
click at [426, 44] on div "Learn about the different fields you can add Field name ******* Choose a field …" at bounding box center [454, 77] width 139 height 133
click at [427, 37] on input "*******" at bounding box center [454, 38] width 130 height 9
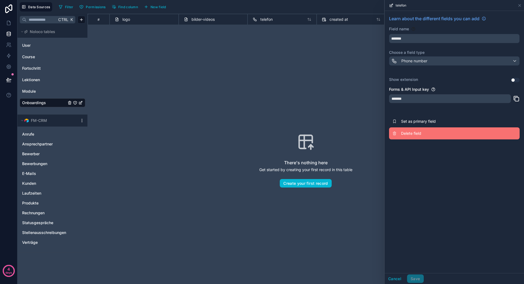
click at [414, 134] on span "Delete field" at bounding box center [440, 133] width 79 height 5
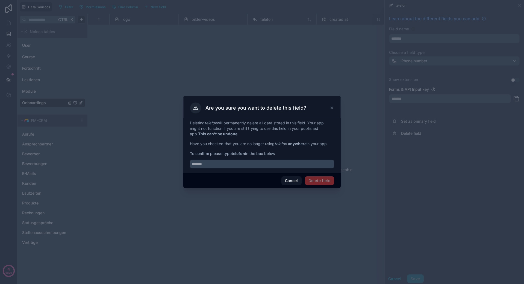
click at [234, 170] on div "Deleting telefon will permanently delete all data stored in this field. Your ap…" at bounding box center [261, 145] width 157 height 55
click at [241, 166] on input "text" at bounding box center [262, 164] width 144 height 9
paste input "*******"
type input "*******"
click at [318, 182] on button "Delete field" at bounding box center [319, 180] width 29 height 9
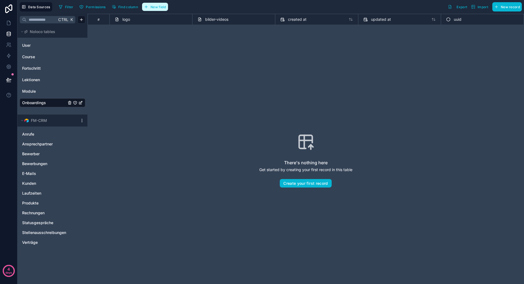
click at [156, 8] on span "New field" at bounding box center [159, 7] width 16 height 4
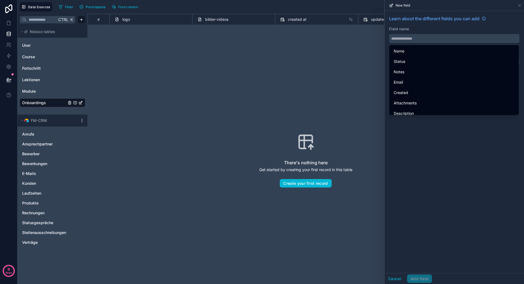
click at [408, 40] on input "text" at bounding box center [454, 38] width 130 height 9
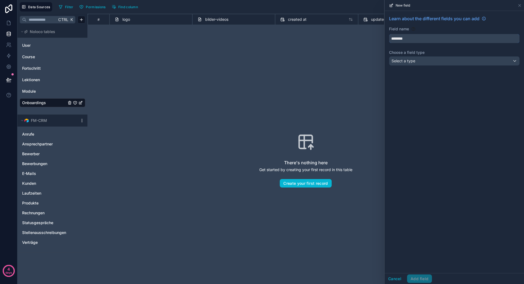
type input "********"
click at [412, 64] on div "Select a type" at bounding box center [454, 61] width 130 height 9
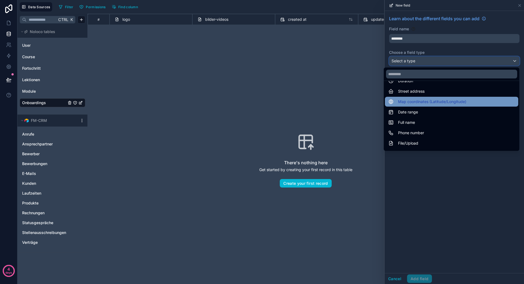
scroll to position [109, 0]
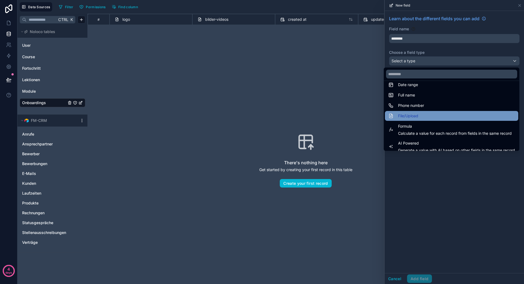
click at [418, 115] on div "File/Upload" at bounding box center [451, 116] width 127 height 7
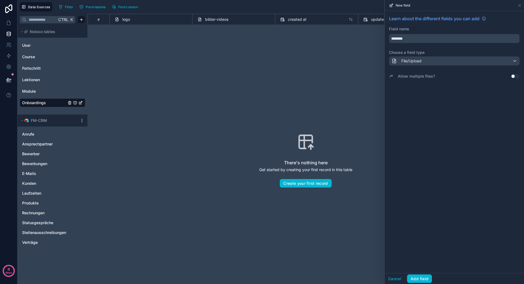
click at [512, 73] on div "Allow multiple files? Use setting" at bounding box center [454, 76] width 131 height 8
click at [509, 77] on div "Allow multiple files? Use setting" at bounding box center [454, 76] width 131 height 8
click at [510, 76] on div "Allow multiple files? Use setting" at bounding box center [454, 76] width 131 height 8
click at [512, 76] on button "Use setting" at bounding box center [515, 76] width 9 height 4
click at [421, 269] on div "Learn about the different fields you can add Field name ******** Choose a field…" at bounding box center [454, 142] width 139 height 262
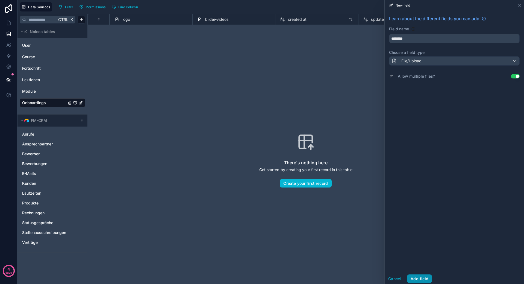
click at [420, 276] on button "Add field" at bounding box center [419, 278] width 25 height 9
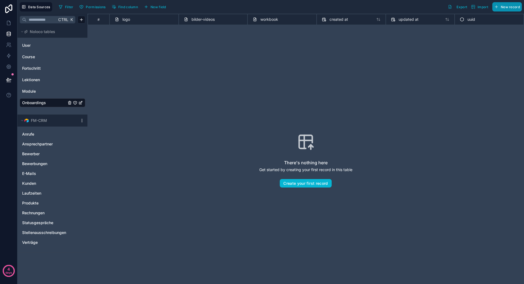
click at [501, 8] on span "New record" at bounding box center [510, 7] width 19 height 4
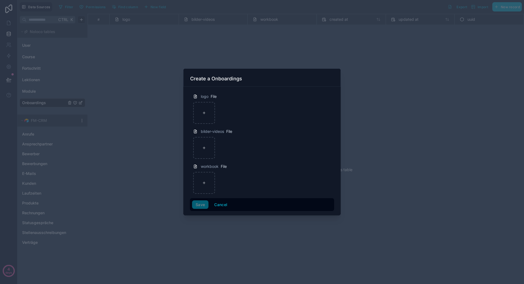
click at [204, 31] on div at bounding box center [262, 142] width 524 height 284
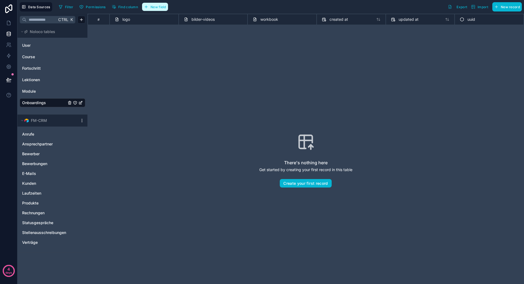
click at [160, 9] on span "New field" at bounding box center [159, 7] width 16 height 4
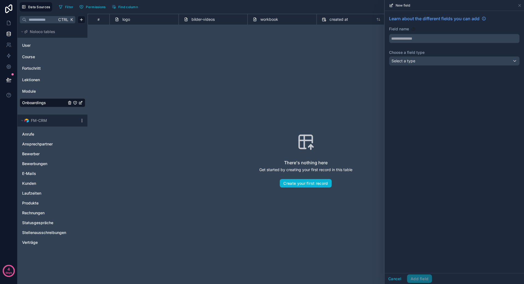
click at [421, 43] on div "Learn about the different fields you can add Field name Choose a field type Sel…" at bounding box center [454, 41] width 139 height 61
click at [421, 44] on div "Learn about the different fields you can add Field name Choose a field type Sel…" at bounding box center [454, 41] width 139 height 61
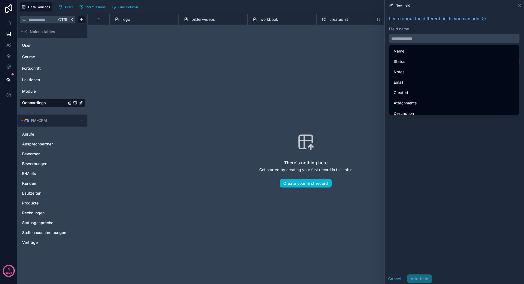
click at [423, 39] on input "text" at bounding box center [454, 38] width 130 height 9
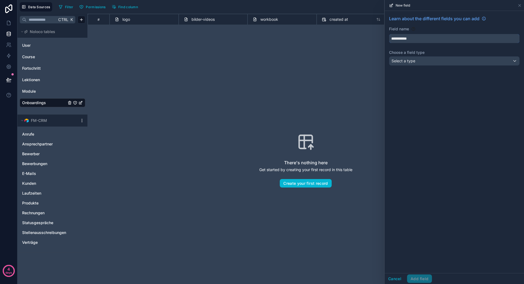
type input "**********"
click at [413, 64] on div "Select a type" at bounding box center [454, 61] width 130 height 9
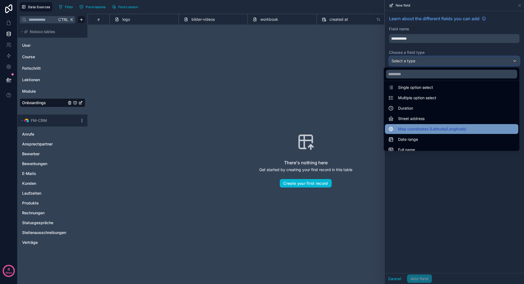
scroll to position [82, 0]
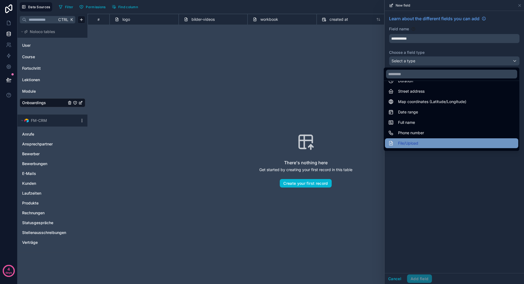
click at [424, 144] on div "File/Upload" at bounding box center [451, 143] width 127 height 7
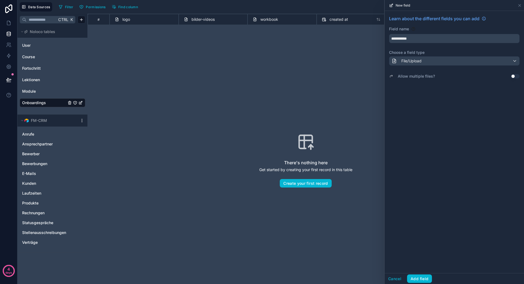
click at [512, 77] on button "Use setting" at bounding box center [515, 76] width 9 height 4
click at [420, 280] on button "Add field" at bounding box center [419, 278] width 25 height 9
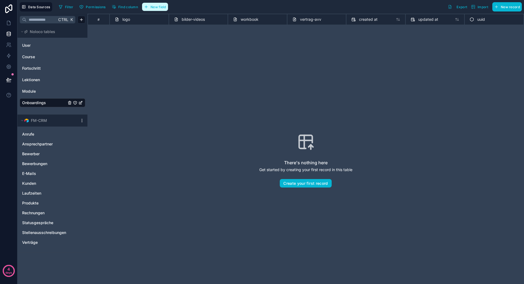
click at [154, 7] on span "New field" at bounding box center [159, 7] width 16 height 4
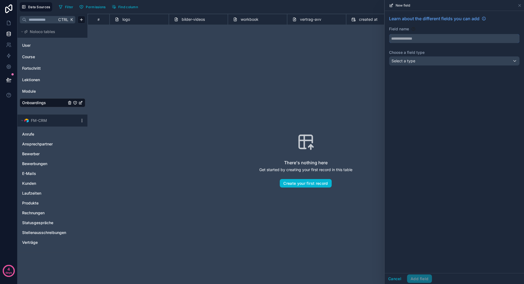
click at [420, 36] on input "text" at bounding box center [454, 38] width 130 height 9
type input "**********"
click at [422, 67] on div "**********" at bounding box center [454, 41] width 139 height 61
click at [425, 60] on div "Select a type" at bounding box center [454, 61] width 130 height 9
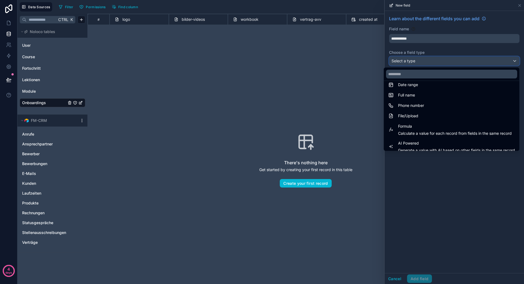
scroll to position [82, 0]
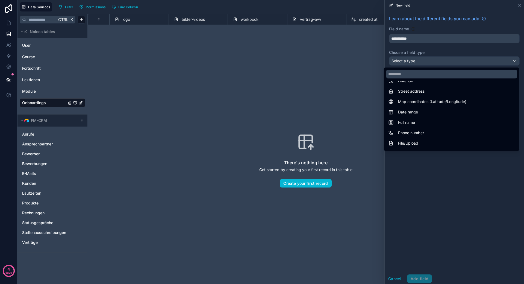
click at [414, 143] on div "File/Upload" at bounding box center [451, 143] width 127 height 7
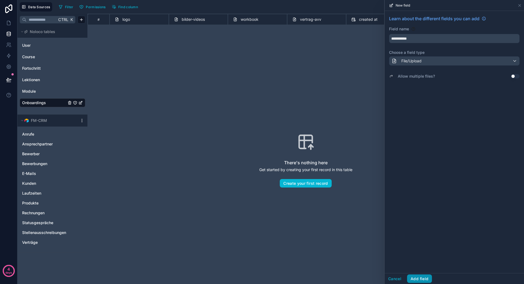
click at [423, 278] on button "Add field" at bounding box center [419, 278] width 25 height 9
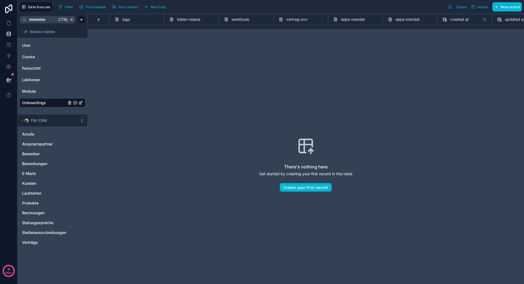
click at [388, 20] on icon at bounding box center [390, 19] width 4 height 7
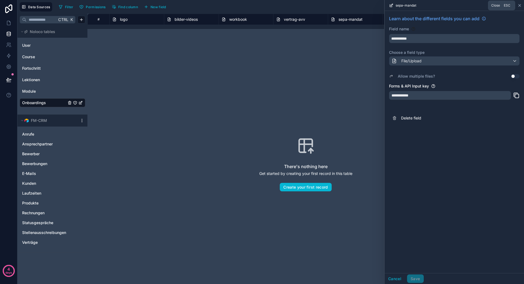
click at [519, 6] on icon at bounding box center [519, 5] width 4 height 4
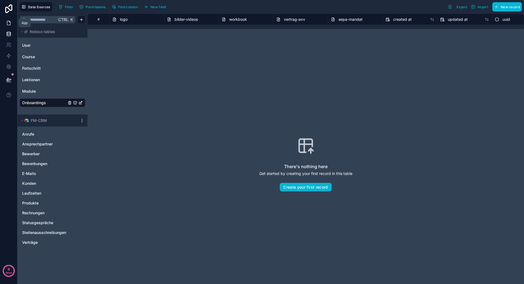
click at [5, 20] on link at bounding box center [8, 22] width 17 height 11
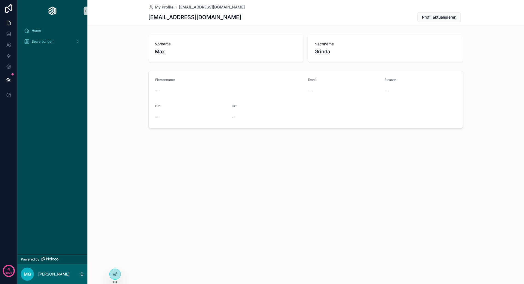
click at [32, 25] on div "Home" at bounding box center [52, 30] width 70 height 11
click at [33, 28] on div "Home" at bounding box center [52, 30] width 57 height 9
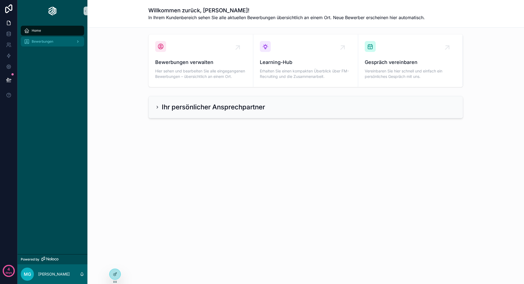
click at [46, 42] on span "Bewerbungen" at bounding box center [43, 41] width 22 height 4
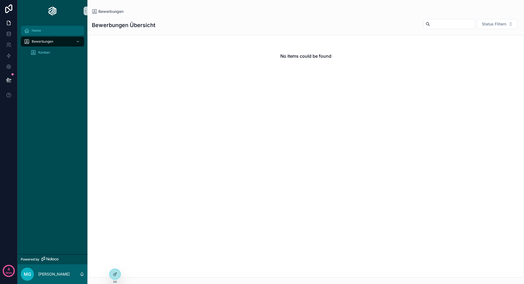
click at [47, 31] on div "Home" at bounding box center [52, 30] width 57 height 9
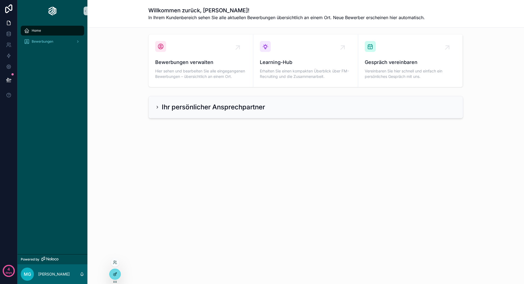
click at [113, 271] on div at bounding box center [115, 274] width 11 height 10
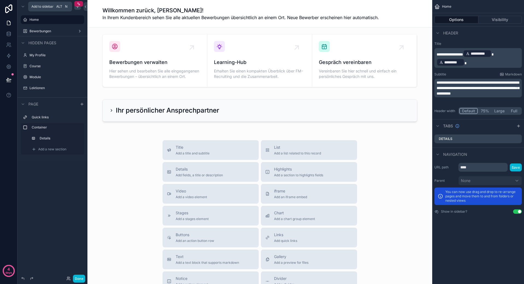
click at [77, 8] on icon "scrollable content" at bounding box center [77, 6] width 4 height 4
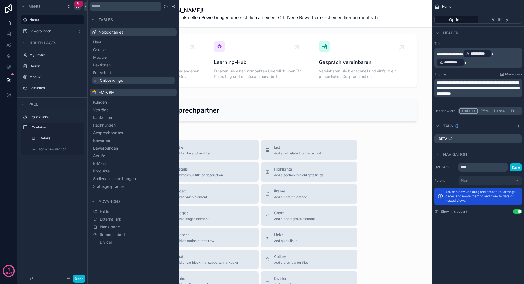
click at [119, 79] on span "Onboardings" at bounding box center [111, 80] width 23 height 5
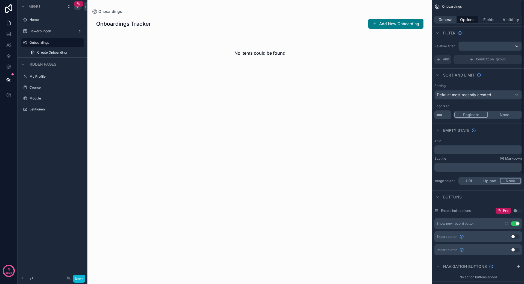
click at [456, 18] on button "General" at bounding box center [445, 20] width 22 height 8
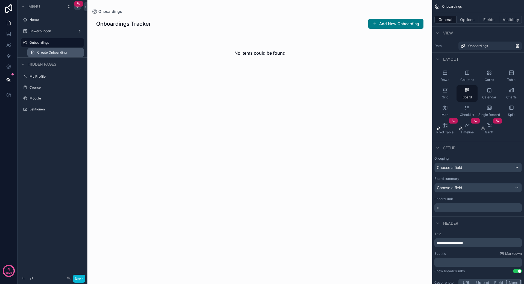
click at [46, 52] on span "Create Onboarding" at bounding box center [52, 52] width 30 height 4
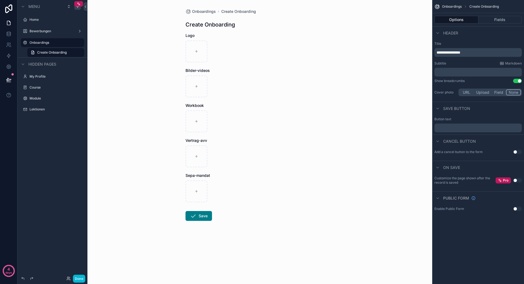
click at [481, 91] on button "Upload" at bounding box center [483, 92] width 18 height 6
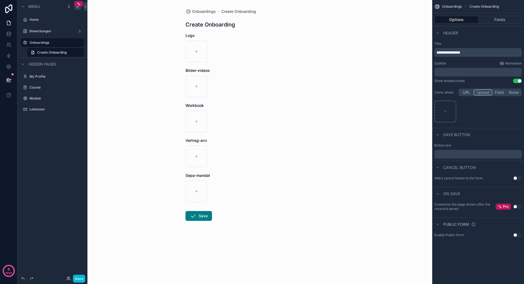
click at [468, 94] on button "URL" at bounding box center [466, 92] width 14 height 6
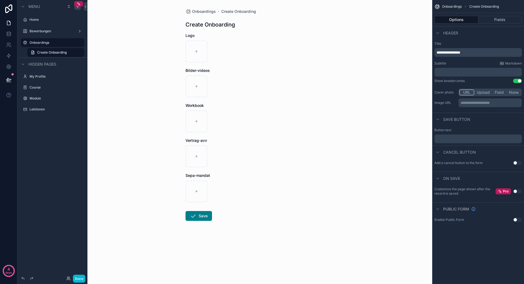
click at [499, 92] on button "Field" at bounding box center [499, 92] width 14 height 6
click at [478, 101] on div "scrollable content" at bounding box center [490, 103] width 63 height 9
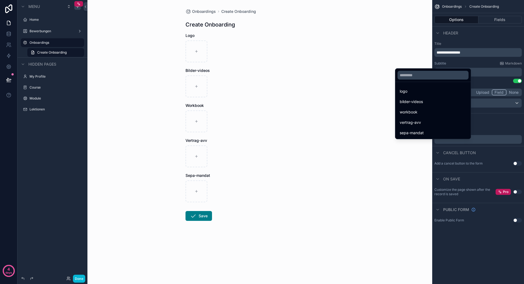
click at [484, 105] on div "scrollable content" at bounding box center [262, 142] width 524 height 284
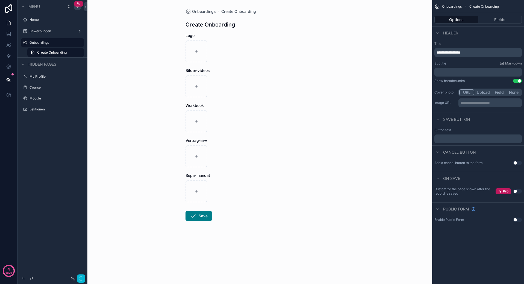
click at [470, 93] on button "URL" at bounding box center [466, 92] width 15 height 6
click at [80, 42] on icon "scrollable content" at bounding box center [80, 42] width 4 height 4
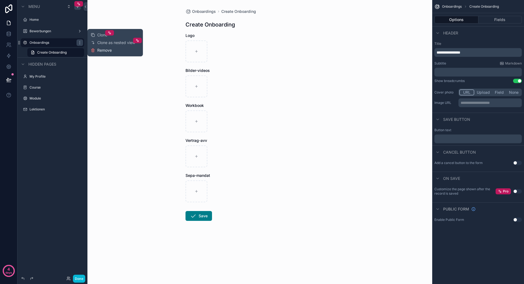
click at [96, 51] on button "Remove" at bounding box center [101, 50] width 21 height 5
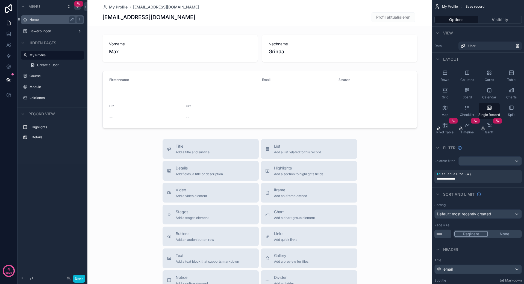
click at [43, 22] on div "Home" at bounding box center [53, 19] width 46 height 7
click at [41, 21] on label "Home" at bounding box center [52, 19] width 44 height 4
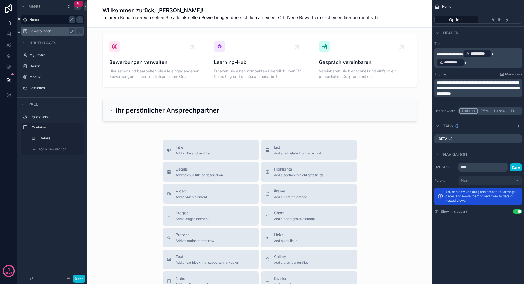
click at [47, 32] on label "Bewerbungen" at bounding box center [52, 31] width 44 height 4
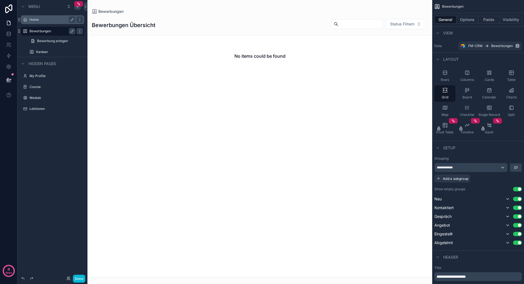
click at [48, 23] on div "Home" at bounding box center [52, 19] width 61 height 9
click at [34, 20] on label "Home" at bounding box center [55, 19] width 51 height 4
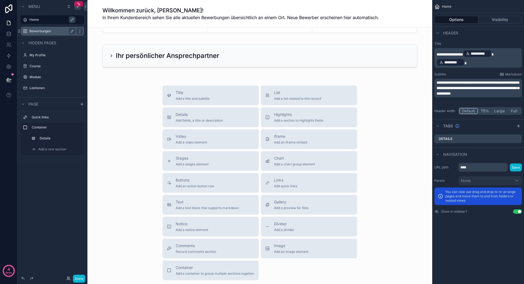
scroll to position [103, 0]
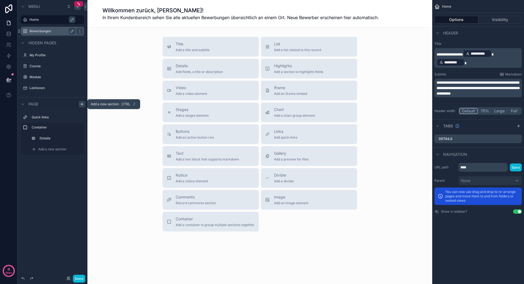
click at [80, 105] on icon "scrollable content" at bounding box center [82, 104] width 4 height 4
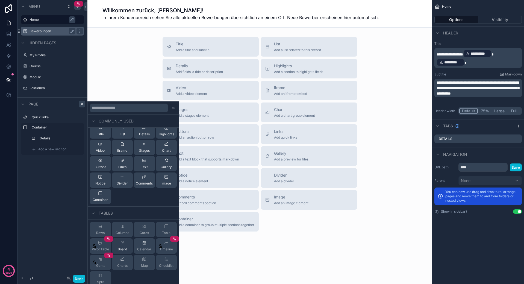
scroll to position [0, 0]
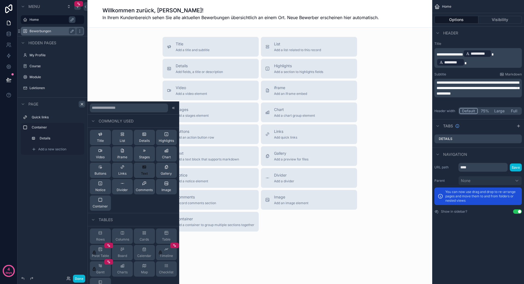
drag, startPoint x: 141, startPoint y: 170, endPoint x: 145, endPoint y: 177, distance: 8.2
click at [145, 177] on button "Text" at bounding box center [144, 170] width 21 height 15
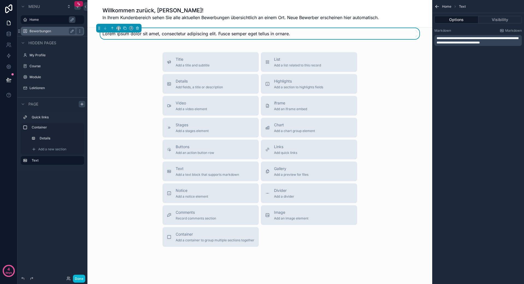
click at [142, 169] on div "Title Add a title and subtitle List Add a list related to this record Details A…" at bounding box center [260, 149] width 336 height 194
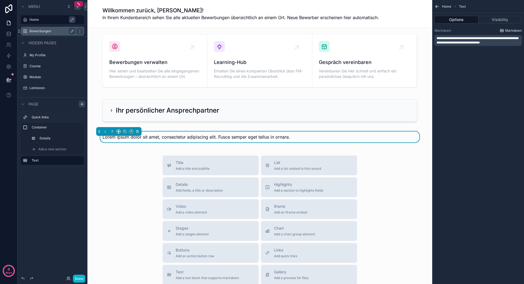
click at [505, 31] on span "Markdown" at bounding box center [513, 30] width 17 height 4
click at [475, 40] on span "**********" at bounding box center [478, 41] width 82 height 8
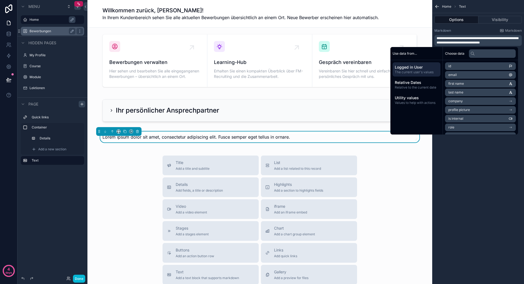
click at [479, 39] on span "**********" at bounding box center [478, 41] width 82 height 8
click at [501, 40] on p "**********" at bounding box center [479, 40] width 84 height 9
click at [81, 104] on icon "scrollable content" at bounding box center [82, 104] width 2 height 0
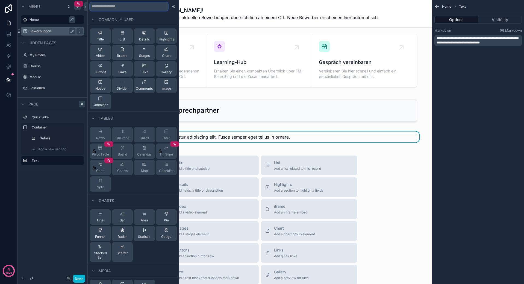
click at [111, 5] on input "text" at bounding box center [129, 6] width 78 height 9
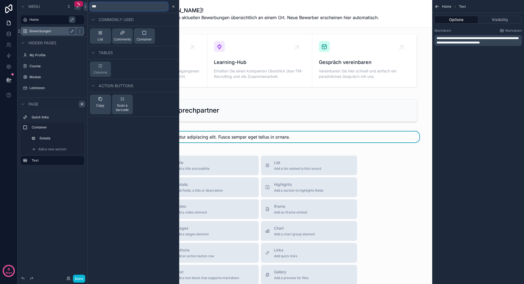
type input "****"
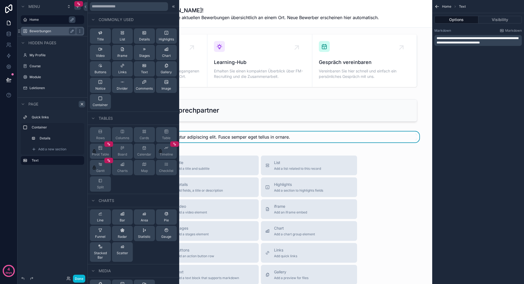
click at [385, 165] on div "Title Add a title and subtitle List Add a list related to this record Details A…" at bounding box center [260, 252] width 336 height 194
click at [171, 6] on icon at bounding box center [173, 6] width 4 height 4
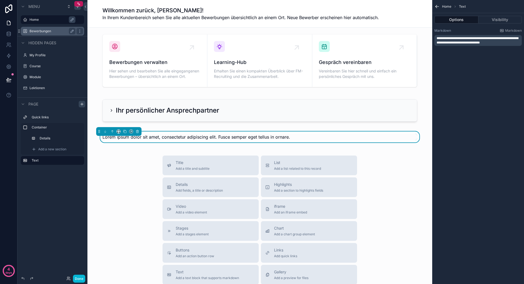
click at [166, 8] on h1 "Willkommen zurück, [PERSON_NAME]!" at bounding box center [240, 11] width 276 height 8
click at [462, 35] on div "**********" at bounding box center [477, 40] width 87 height 11
click at [464, 40] on span "**********" at bounding box center [478, 41] width 82 height 8
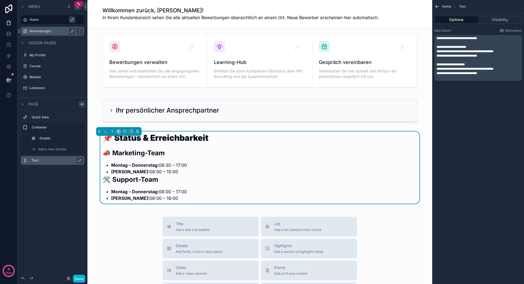
click at [43, 161] on label "Text" at bounding box center [56, 160] width 48 height 4
click at [138, 131] on icon "scrollable content" at bounding box center [137, 131] width 4 height 4
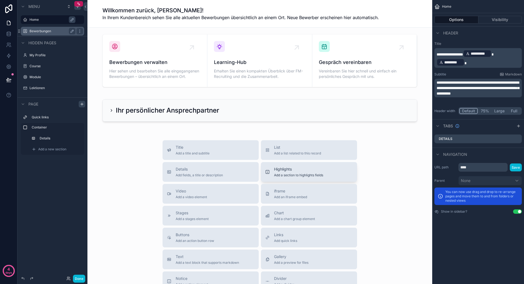
click at [282, 174] on span "Add a section to highlights fields" at bounding box center [298, 175] width 49 height 4
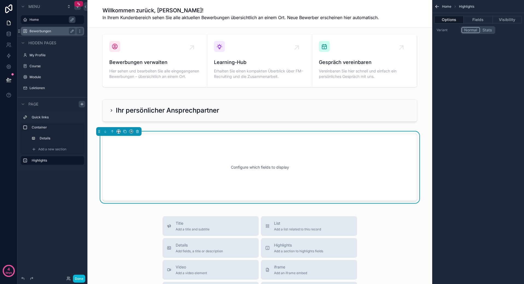
click at [481, 29] on button "Stats" at bounding box center [487, 30] width 14 height 6
click at [471, 29] on button "Normal" at bounding box center [470, 30] width 18 height 6
click at [476, 20] on button "Fields" at bounding box center [478, 20] width 29 height 8
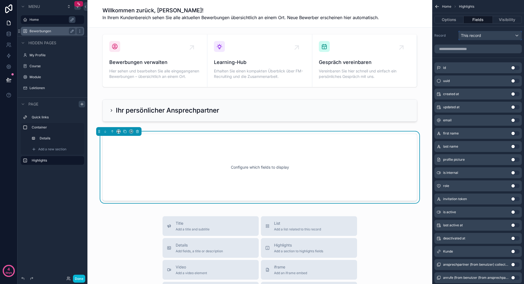
click at [475, 35] on span "This record" at bounding box center [471, 35] width 20 height 5
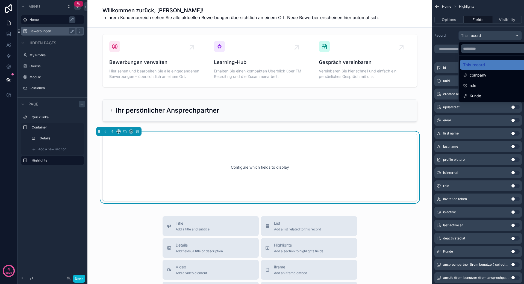
click at [475, 35] on div "scrollable content" at bounding box center [262, 142] width 524 height 284
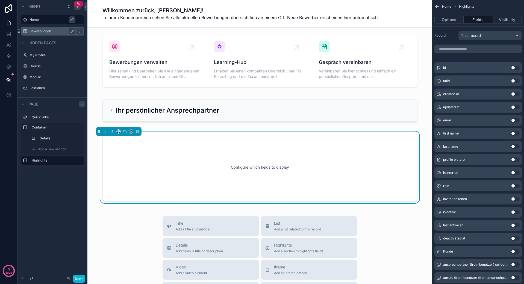
click at [514, 93] on button "Use setting" at bounding box center [515, 94] width 9 height 4
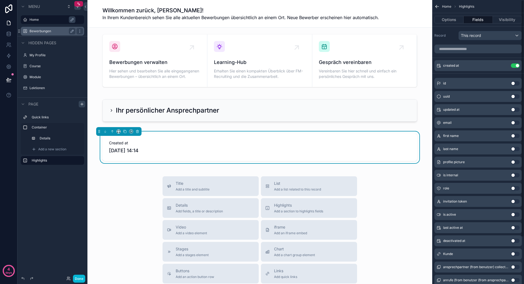
click at [514, 108] on button "Use setting" at bounding box center [515, 109] width 9 height 4
click at [514, 98] on button "Use setting" at bounding box center [515, 96] width 9 height 4
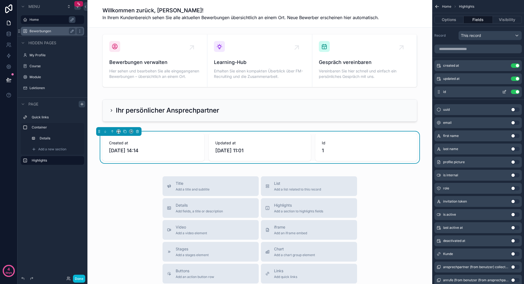
click at [513, 91] on button "Use setting" at bounding box center [515, 92] width 9 height 4
click at [517, 80] on button "Use setting" at bounding box center [515, 78] width 9 height 4
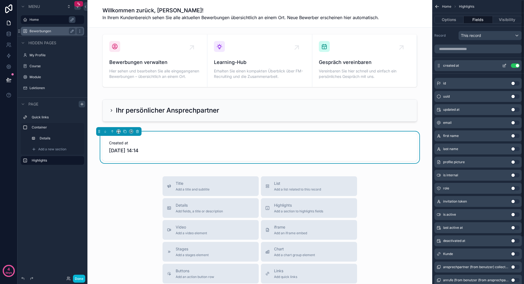
click at [515, 68] on div "created at Use setting" at bounding box center [477, 65] width 87 height 11
click at [516, 66] on button "Use setting" at bounding box center [515, 65] width 9 height 4
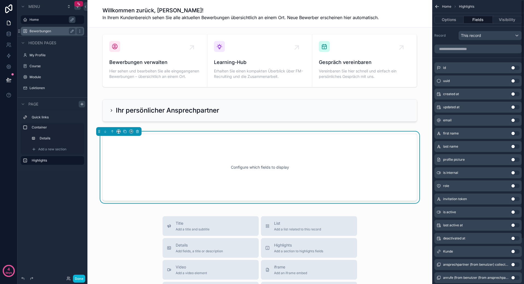
scroll to position [54, 0]
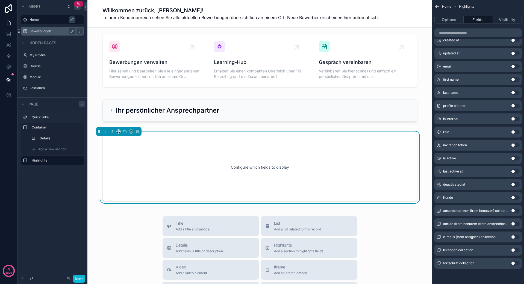
click at [515, 198] on button "Use setting" at bounding box center [515, 197] width 9 height 4
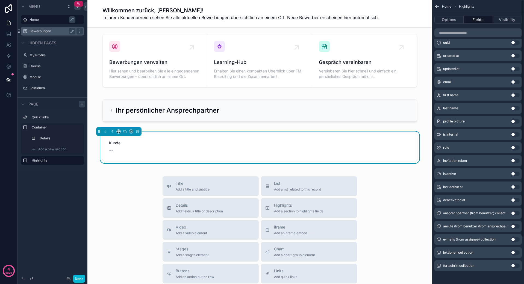
scroll to position [0, 0]
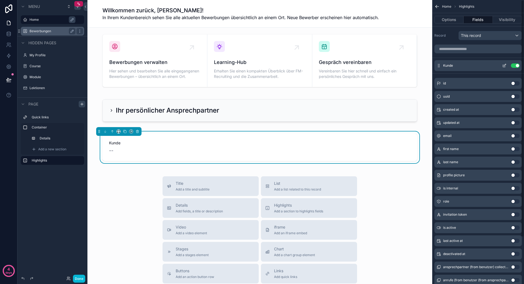
click at [515, 65] on button "Use setting" at bounding box center [515, 65] width 9 height 4
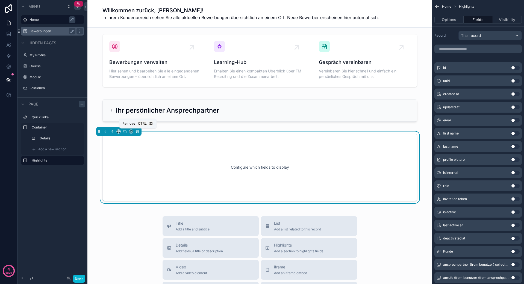
click at [138, 130] on icon "scrollable content" at bounding box center [137, 131] width 4 height 4
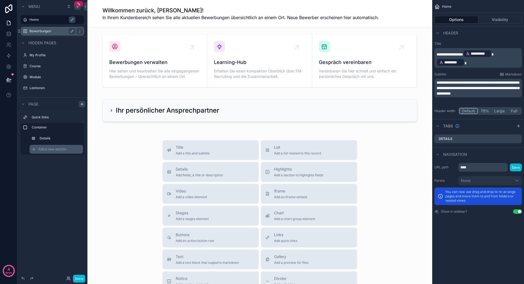
click at [43, 149] on span "Add a new section" at bounding box center [52, 149] width 28 height 4
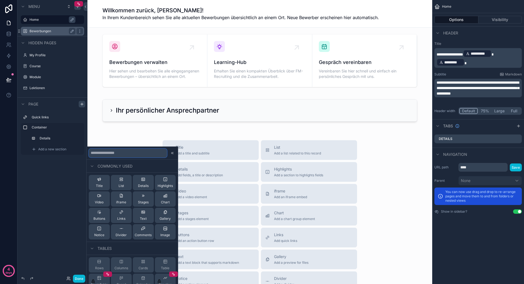
click at [114, 150] on input "text" at bounding box center [128, 153] width 78 height 9
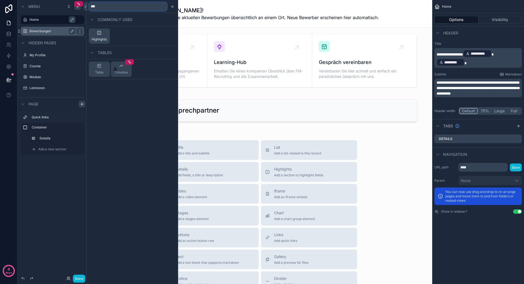
type input "****"
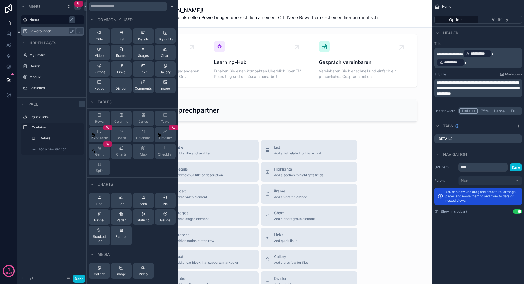
click at [390, 152] on div "Title Add a title and subtitle List Add a list related to this record Details A…" at bounding box center [260, 237] width 336 height 194
click at [170, 6] on icon at bounding box center [172, 6] width 4 height 4
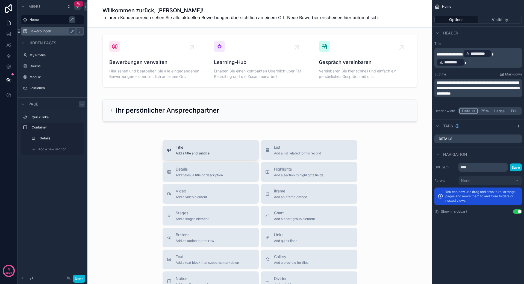
click at [187, 148] on span "Title" at bounding box center [193, 147] width 34 height 5
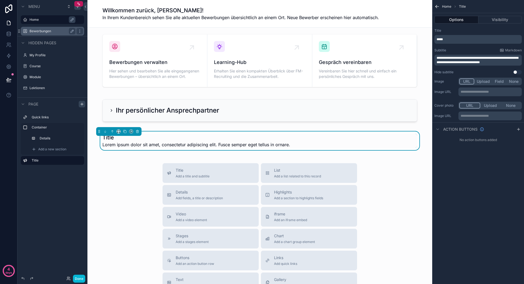
click at [497, 81] on button "Field" at bounding box center [499, 81] width 14 height 6
click at [484, 91] on div "scrollable content" at bounding box center [490, 92] width 63 height 9
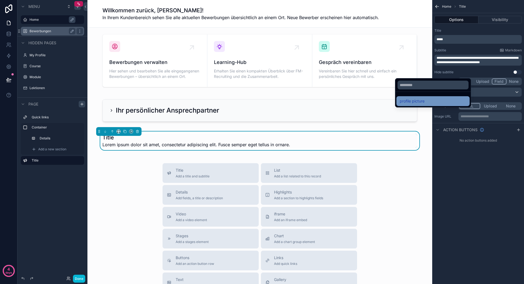
click at [426, 102] on div "profile picture" at bounding box center [433, 101] width 67 height 7
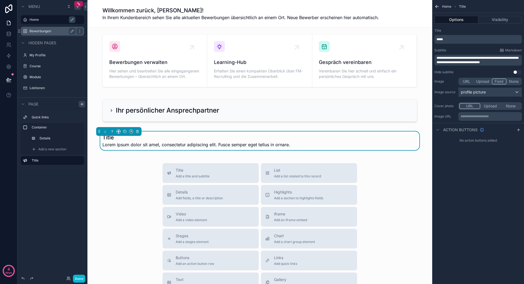
click at [491, 94] on div "profile picture" at bounding box center [490, 92] width 63 height 9
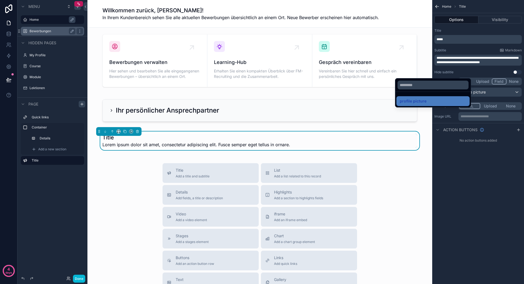
click at [492, 91] on div "scrollable content" at bounding box center [262, 142] width 524 height 284
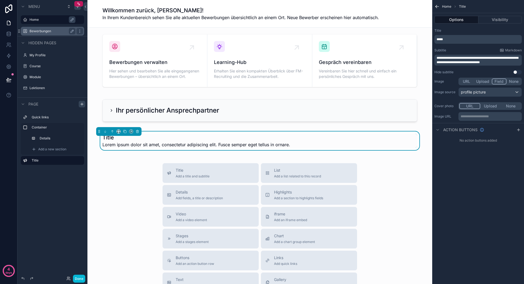
click at [511, 84] on button "None" at bounding box center [513, 81] width 14 height 6
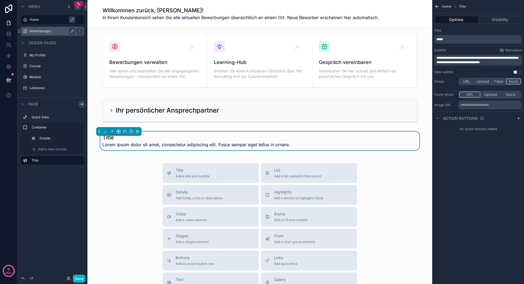
click at [469, 82] on button "URL" at bounding box center [466, 81] width 14 height 6
click at [496, 92] on p "**********" at bounding box center [491, 92] width 60 height 4
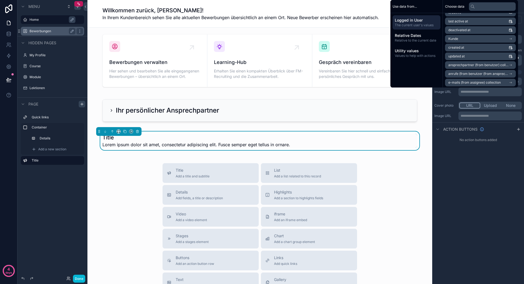
scroll to position [113, 0]
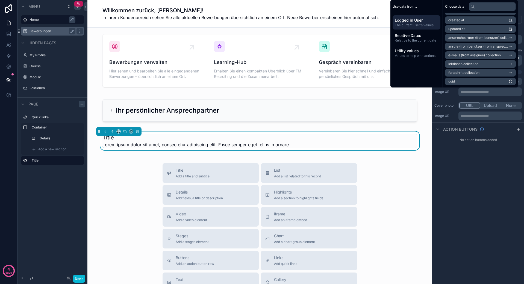
click at [510, 38] on icon "scrollable content" at bounding box center [511, 38] width 4 height 4
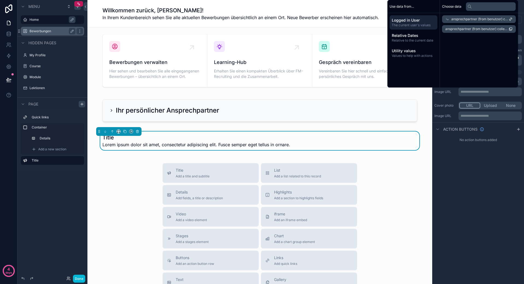
click at [471, 31] on span "ansprechpartner (from benutzer) collection count" at bounding box center [476, 29] width 63 height 4
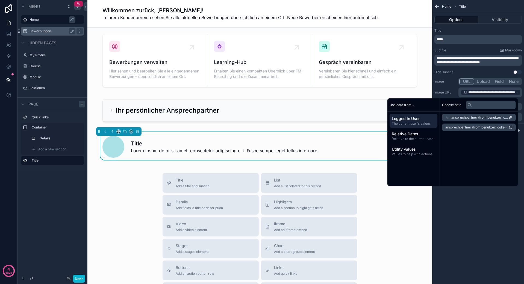
click at [468, 200] on div "**********" at bounding box center [478, 142] width 92 height 284
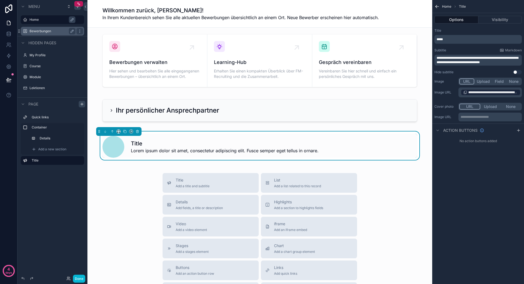
click at [496, 92] on span "**********" at bounding box center [493, 92] width 50 height 4
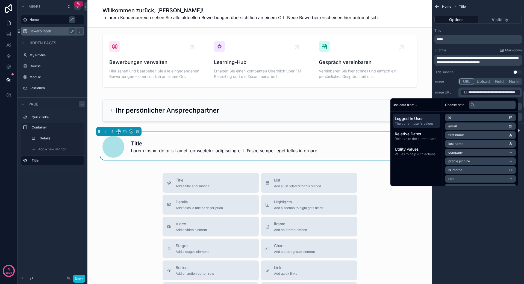
scroll to position [27, 0]
click at [490, 134] on li "profile picture" at bounding box center [480, 134] width 71 height 8
click at [466, 145] on li "url" at bounding box center [480, 145] width 71 height 8
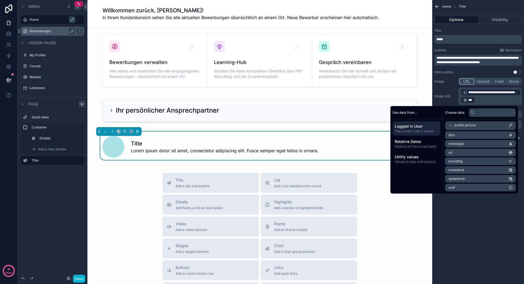
click at [482, 98] on p "**********" at bounding box center [491, 96] width 60 height 15
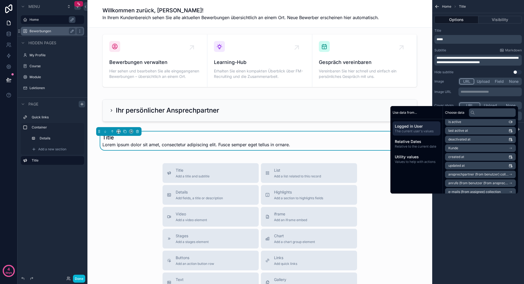
scroll to position [113, 0]
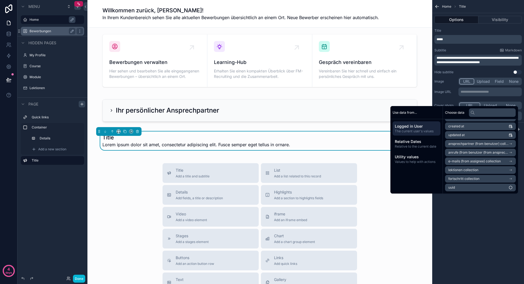
click at [509, 144] on icon "scrollable content" at bounding box center [510, 144] width 2 height 0
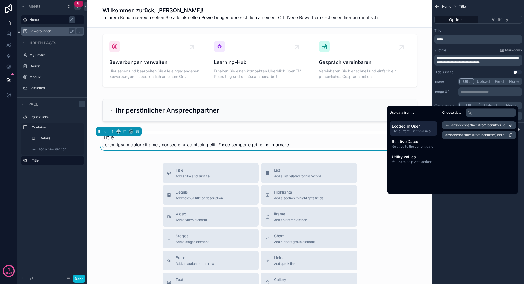
click at [417, 127] on span "Logged in User" at bounding box center [413, 125] width 43 height 5
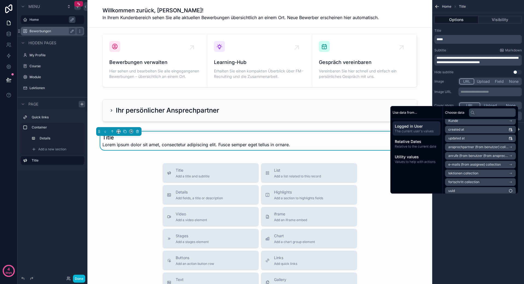
scroll to position [113, 0]
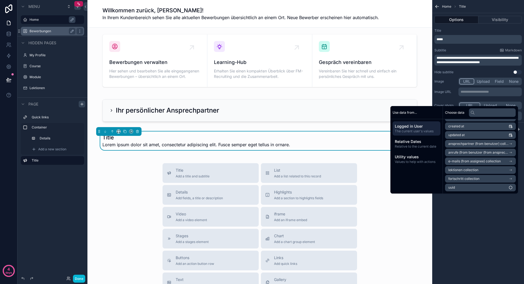
click at [486, 202] on div "**********" at bounding box center [478, 142] width 92 height 284
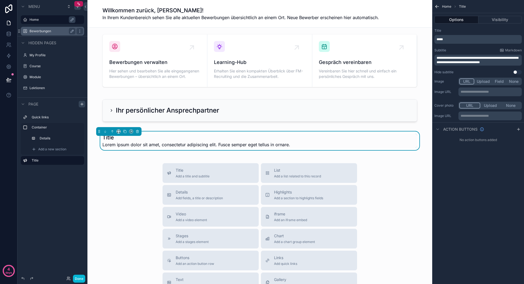
click at [487, 115] on p "**********" at bounding box center [491, 116] width 60 height 4
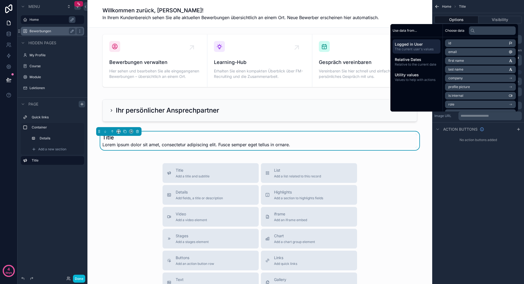
click at [482, 174] on div "**********" at bounding box center [478, 142] width 92 height 284
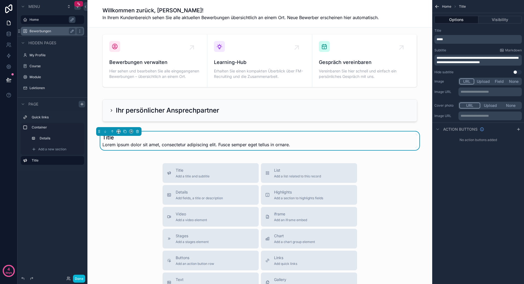
click at [506, 105] on button "None" at bounding box center [510, 105] width 20 height 6
click at [485, 106] on button "Upload" at bounding box center [490, 105] width 20 height 6
click at [470, 105] on button "URL" at bounding box center [469, 105] width 20 height 6
click at [490, 105] on button "Upload" at bounding box center [490, 105] width 20 height 6
click at [511, 105] on button "None" at bounding box center [510, 105] width 21 height 6
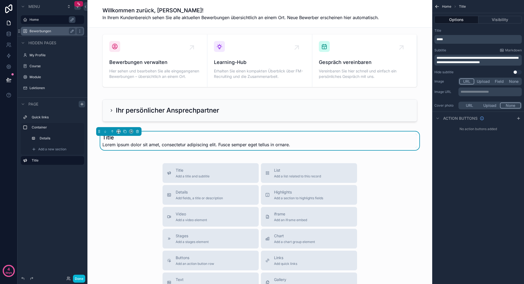
click at [494, 83] on button "Field" at bounding box center [499, 81] width 14 height 6
click at [484, 82] on button "Upload" at bounding box center [483, 81] width 18 height 6
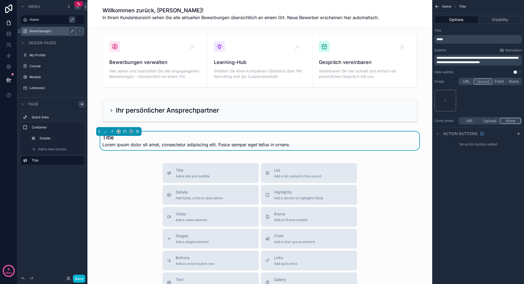
click at [494, 81] on button "Field" at bounding box center [499, 81] width 14 height 6
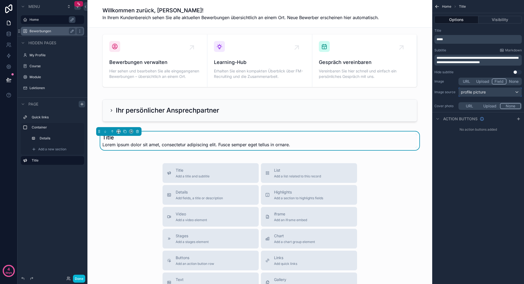
click at [487, 94] on div "profile picture" at bounding box center [490, 92] width 63 height 9
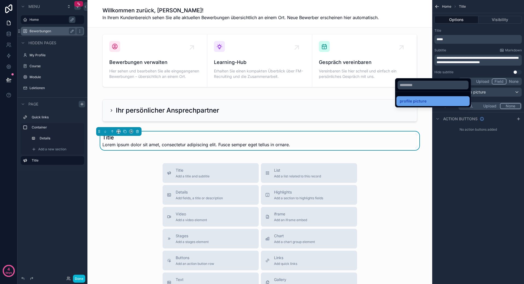
click at [457, 99] on div "profile picture" at bounding box center [433, 101] width 67 height 7
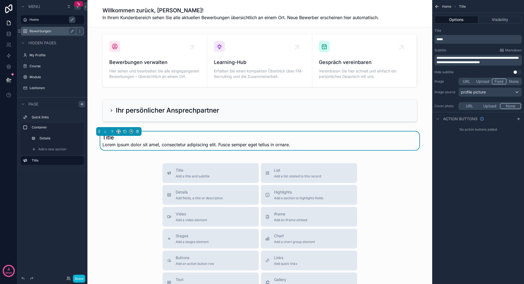
click at [467, 82] on button "URL" at bounding box center [466, 81] width 14 height 6
click at [473, 91] on p "**********" at bounding box center [491, 92] width 60 height 4
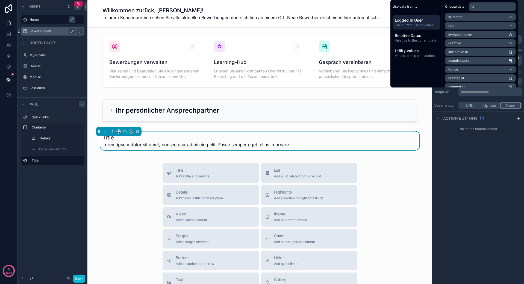
scroll to position [82, 0]
click at [486, 68] on span "ansprechpartner (from benutzer) collection" at bounding box center [478, 68] width 60 height 4
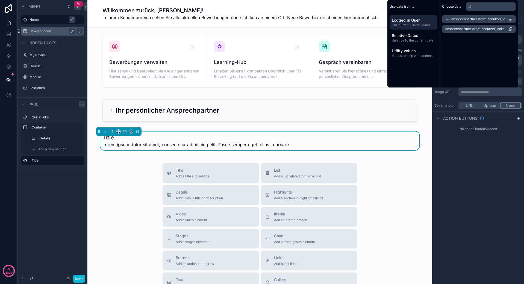
click at [496, 18] on span "ansprechpartner (from benutzer) collection" at bounding box center [479, 19] width 57 height 4
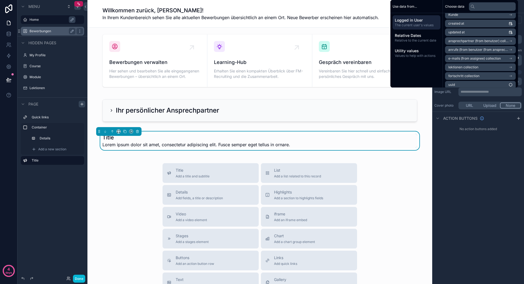
scroll to position [113, 0]
click at [479, 39] on span "ansprechpartner (from benutzer) collection" at bounding box center [478, 38] width 60 height 4
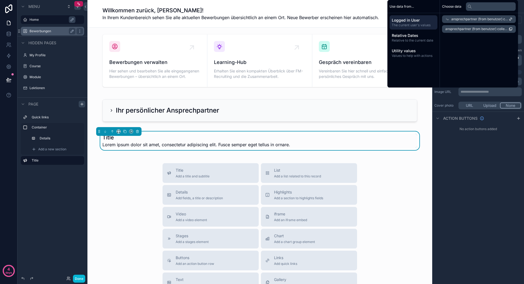
scroll to position [0, 0]
click at [461, 19] on span "ansprechpartner (from benutzer) collection" at bounding box center [479, 19] width 57 height 4
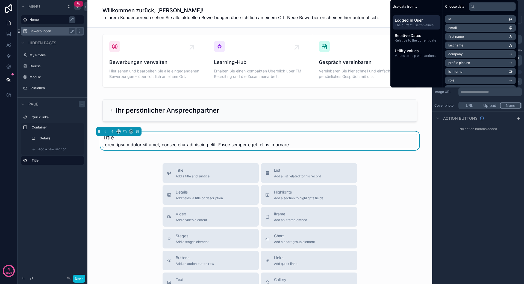
scroll to position [113, 0]
click at [474, 36] on span "ansprechpartner (from benutzer) collection" at bounding box center [478, 38] width 60 height 4
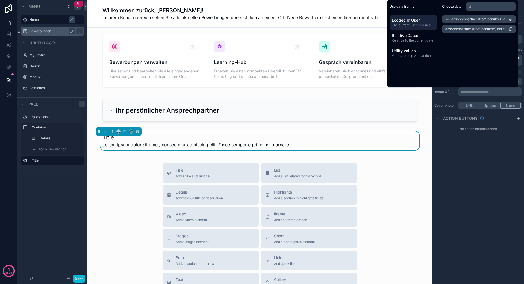
click at [510, 29] on icon "scrollable content" at bounding box center [511, 29] width 4 height 4
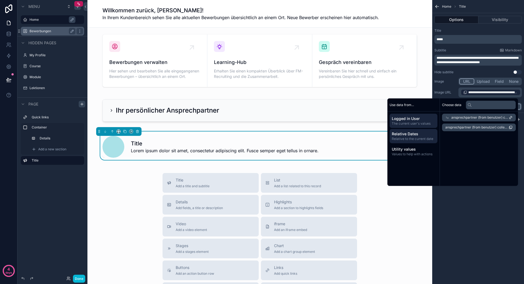
click at [426, 137] on span "Relative to the current date" at bounding box center [413, 139] width 43 height 4
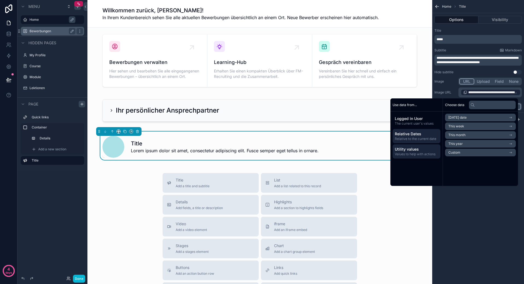
click at [416, 156] on span "Values to help with actions" at bounding box center [416, 154] width 43 height 4
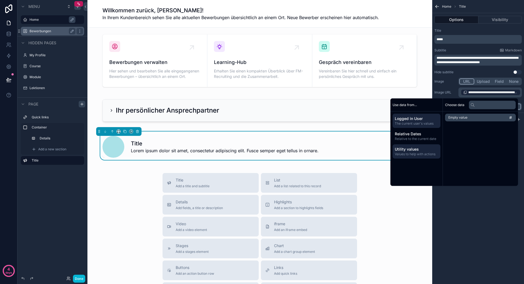
click at [420, 126] on div "Logged in User The current user's values" at bounding box center [417, 121] width 48 height 14
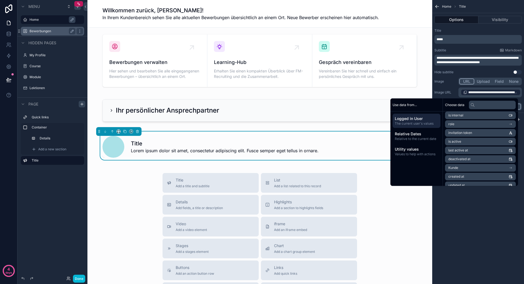
scroll to position [27, 0]
click at [497, 195] on div "**********" at bounding box center [478, 142] width 92 height 284
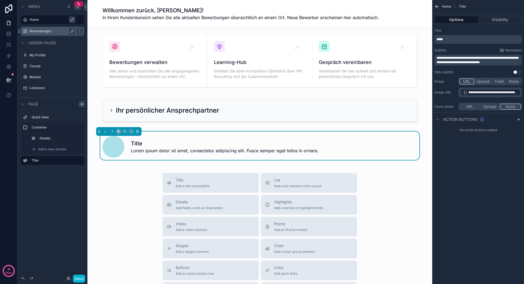
click at [460, 92] on div "**********" at bounding box center [489, 92] width 63 height 10
click at [505, 96] on p "**********" at bounding box center [491, 93] width 60 height 8
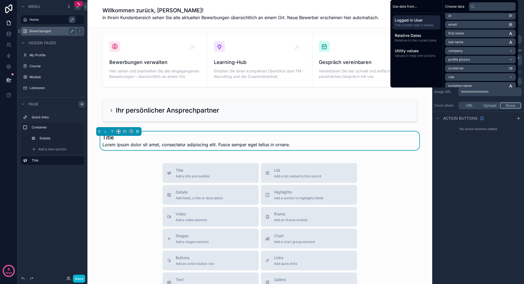
scroll to position [0, 0]
click at [485, 165] on div "**********" at bounding box center [478, 142] width 92 height 284
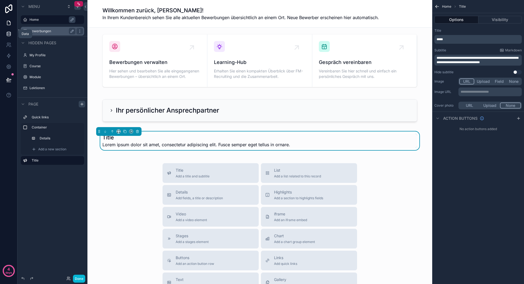
click at [9, 34] on icon at bounding box center [9, 34] width 4 height 2
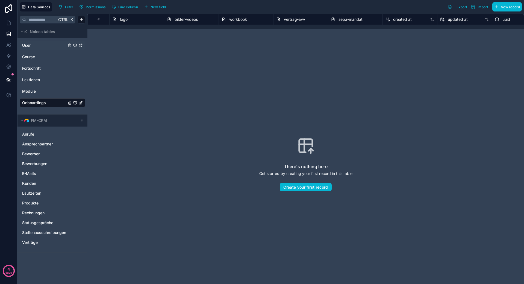
click at [38, 44] on link "User" at bounding box center [44, 45] width 44 height 5
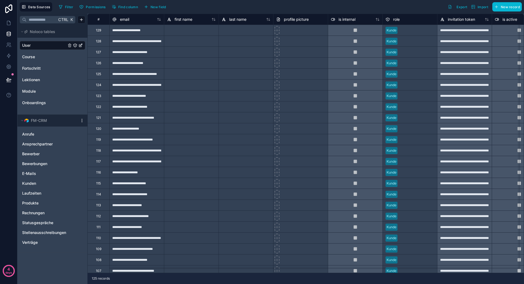
click at [303, 34] on div at bounding box center [300, 30] width 55 height 11
click at [10, 25] on icon at bounding box center [8, 22] width 5 height 5
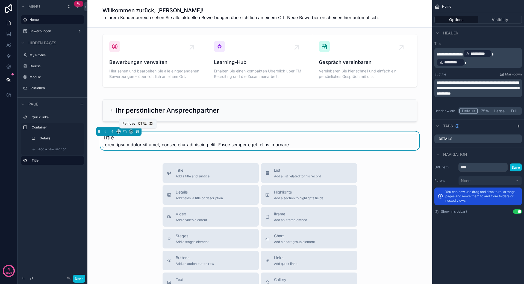
click at [140, 129] on button "scrollable content" at bounding box center [137, 131] width 6 height 6
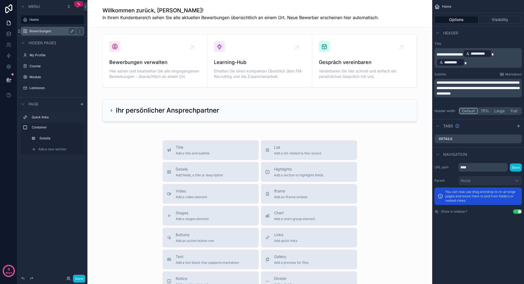
click at [65, 31] on label "Bewerbungen" at bounding box center [52, 31] width 44 height 4
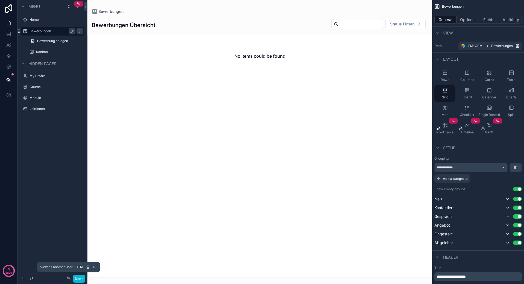
click at [67, 279] on icon at bounding box center [68, 278] width 4 height 4
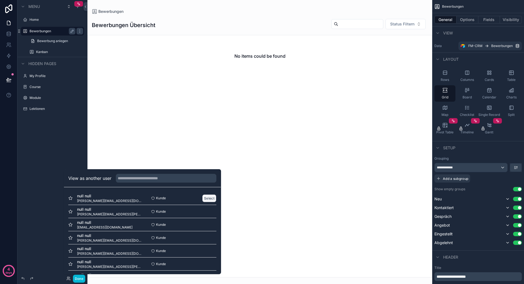
click at [202, 197] on button "Select" at bounding box center [209, 198] width 14 height 8
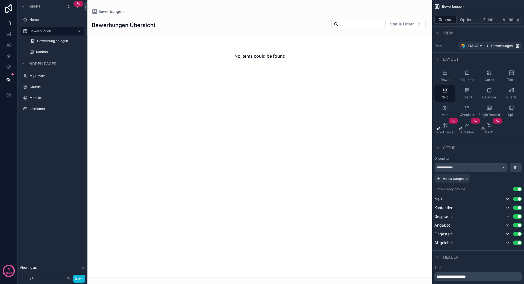
click at [69, 275] on div "Done" at bounding box center [74, 279] width 22 height 8
click at [67, 278] on icon at bounding box center [68, 278] width 4 height 4
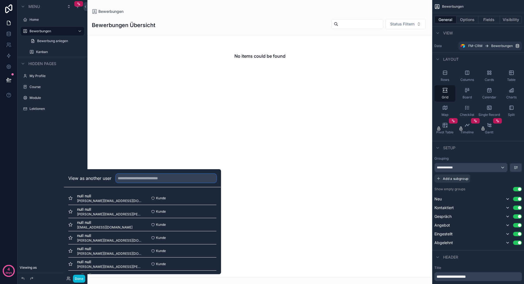
click at [139, 179] on input "text" at bounding box center [166, 178] width 101 height 9
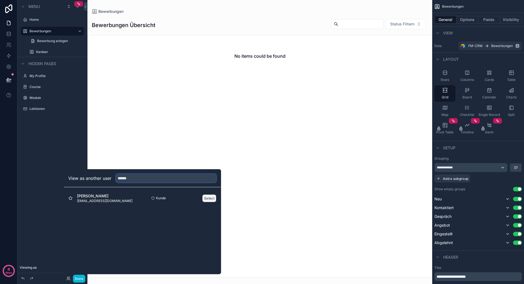
type input "******"
click at [209, 196] on button "Select" at bounding box center [209, 198] width 14 height 8
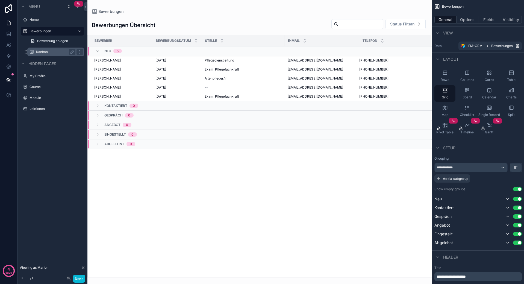
click at [48, 50] on label "Kanban" at bounding box center [54, 52] width 37 height 4
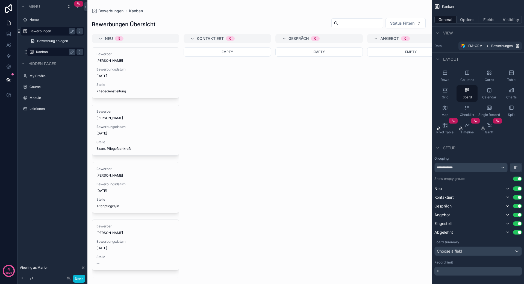
click at [47, 31] on label "Bewerbungen" at bounding box center [52, 31] width 44 height 4
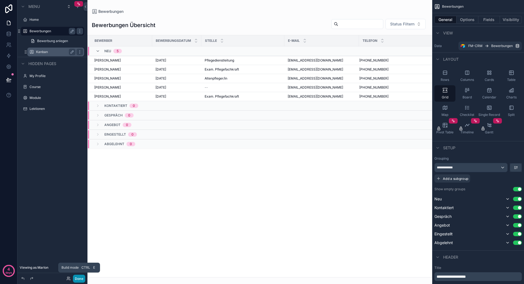
click at [82, 278] on button "Done" at bounding box center [79, 279] width 12 height 8
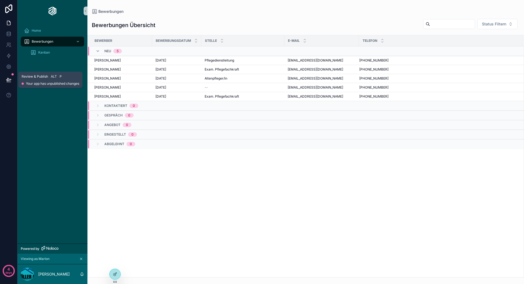
click at [7, 75] on button at bounding box center [9, 79] width 12 height 15
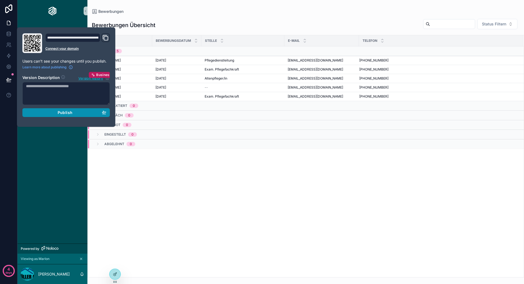
click at [87, 114] on div "Publish" at bounding box center [66, 112] width 80 height 5
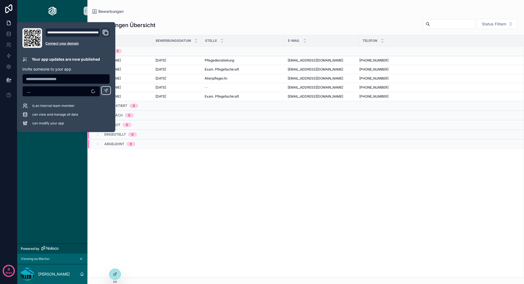
click at [105, 33] on icon "Domain and Custom Link" at bounding box center [105, 32] width 7 height 7
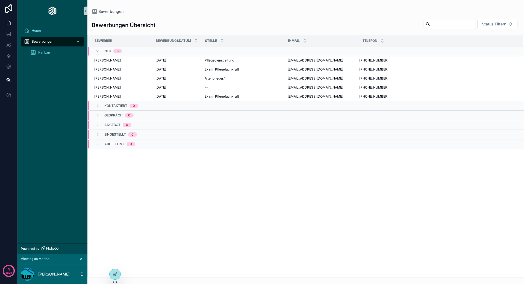
click at [461, 195] on div "Bewerber Bewerbungsdatum Stelle E-Mail Telefon Neu 5 Marlon Horner 25.9.2025 25…" at bounding box center [306, 156] width 436 height 242
click at [8, 27] on link at bounding box center [8, 22] width 17 height 11
click at [8, 33] on icon at bounding box center [8, 33] width 5 height 5
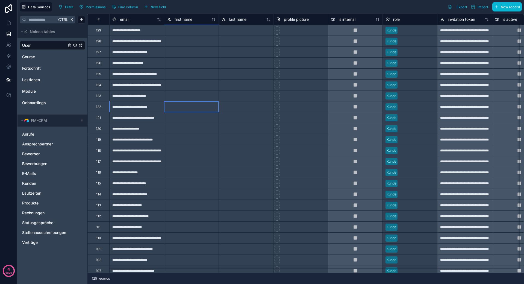
click at [208, 108] on div at bounding box center [191, 106] width 55 height 11
click at [81, 45] on icon "User" at bounding box center [81, 45] width 2 height 2
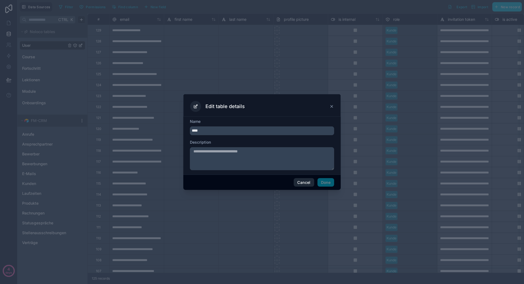
click at [303, 184] on button "Cancel" at bounding box center [304, 182] width 20 height 9
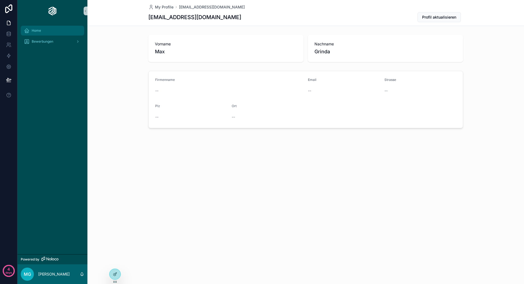
click at [38, 33] on div "Home" at bounding box center [52, 30] width 57 height 9
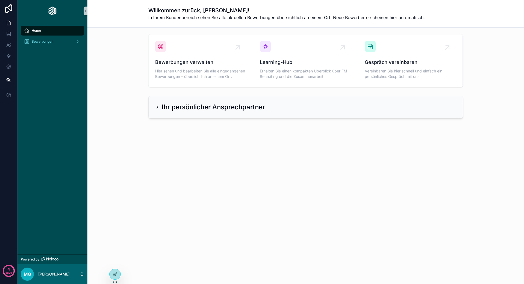
click at [43, 275] on p "[PERSON_NAME]" at bounding box center [53, 273] width 31 height 5
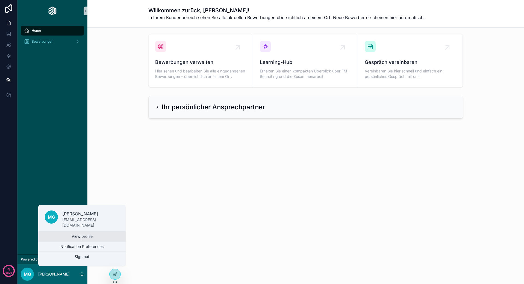
click at [79, 235] on link "View profile" at bounding box center [81, 236] width 87 height 10
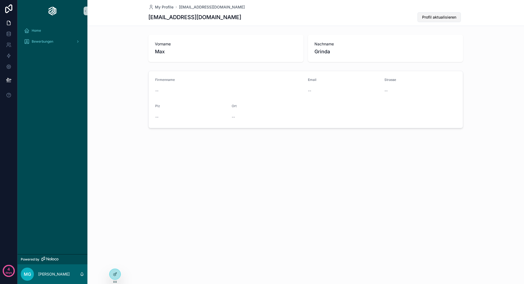
click at [453, 18] on span "Profil aktualisieren" at bounding box center [439, 16] width 34 height 5
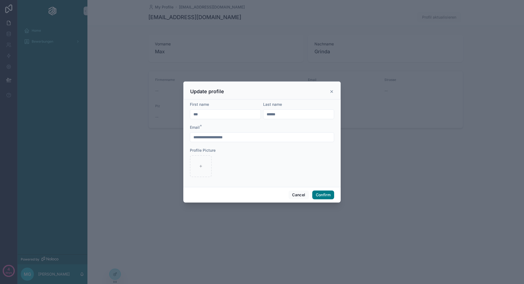
click at [373, 123] on div at bounding box center [262, 142] width 524 height 284
click at [329, 94] on div "Update profile" at bounding box center [262, 91] width 144 height 7
click at [330, 90] on icon at bounding box center [331, 91] width 4 height 4
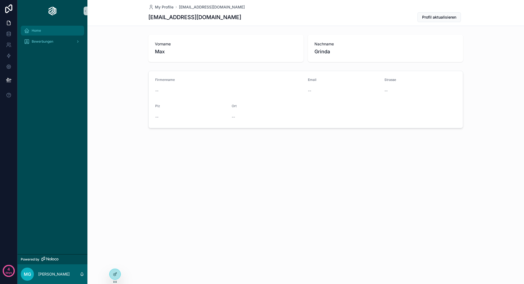
click at [51, 31] on div "Home" at bounding box center [52, 30] width 57 height 9
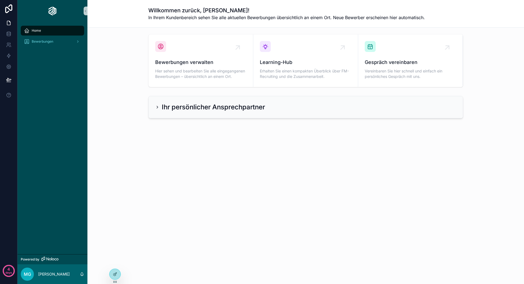
click at [175, 114] on div "Ihr persönlicher Ansprechpartner" at bounding box center [306, 107] width 314 height 22
click at [155, 107] on div "Ihr persönlicher Ansprechpartner" at bounding box center [306, 107] width 314 height 22
click at [156, 107] on icon "scrollable content" at bounding box center [157, 107] width 4 height 4
click at [158, 107] on icon "scrollable content" at bounding box center [157, 107] width 4 height 4
click at [84, 11] on icon "scrollable content" at bounding box center [86, 11] width 4 height 4
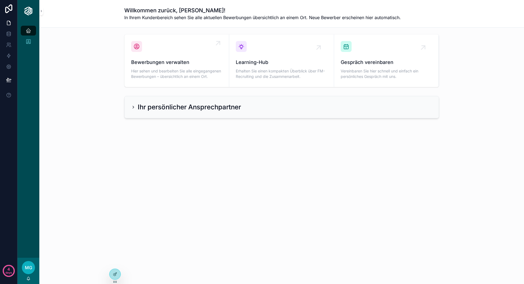
click at [198, 60] on span "Bewerbungen verwalten" at bounding box center [176, 62] width 91 height 8
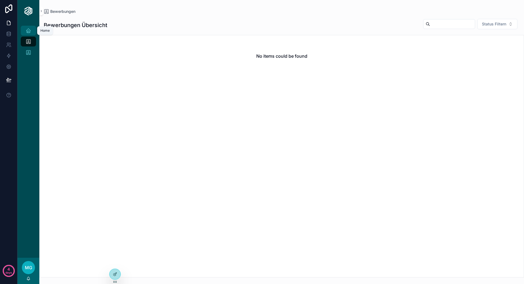
click at [31, 26] on div "Home" at bounding box center [28, 30] width 9 height 9
